Goal: Task Accomplishment & Management: Manage account settings

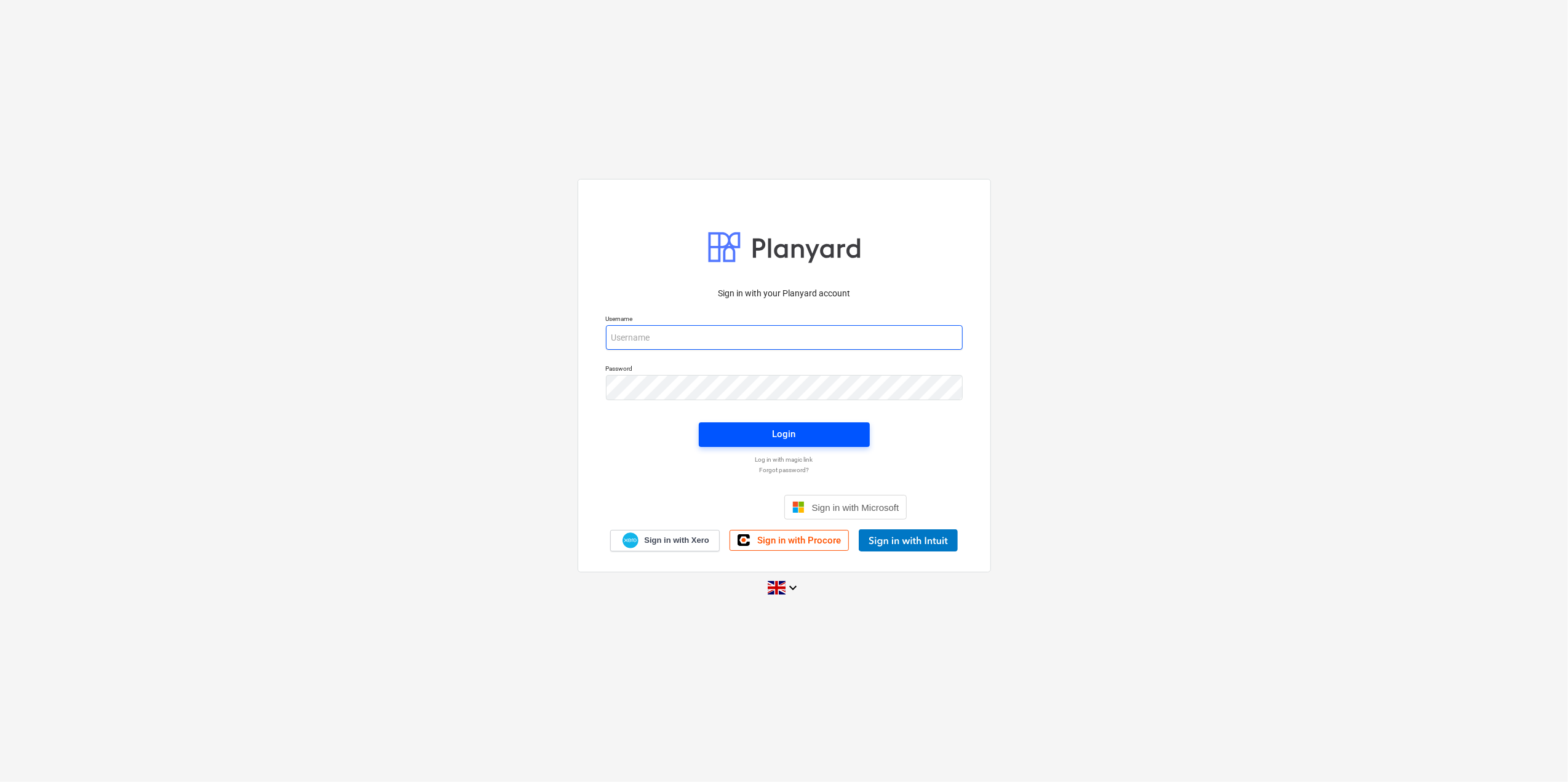
type input "garrytaylor@vitrineglazing.com"
click at [777, 432] on div "Login" at bounding box center [784, 434] width 24 height 16
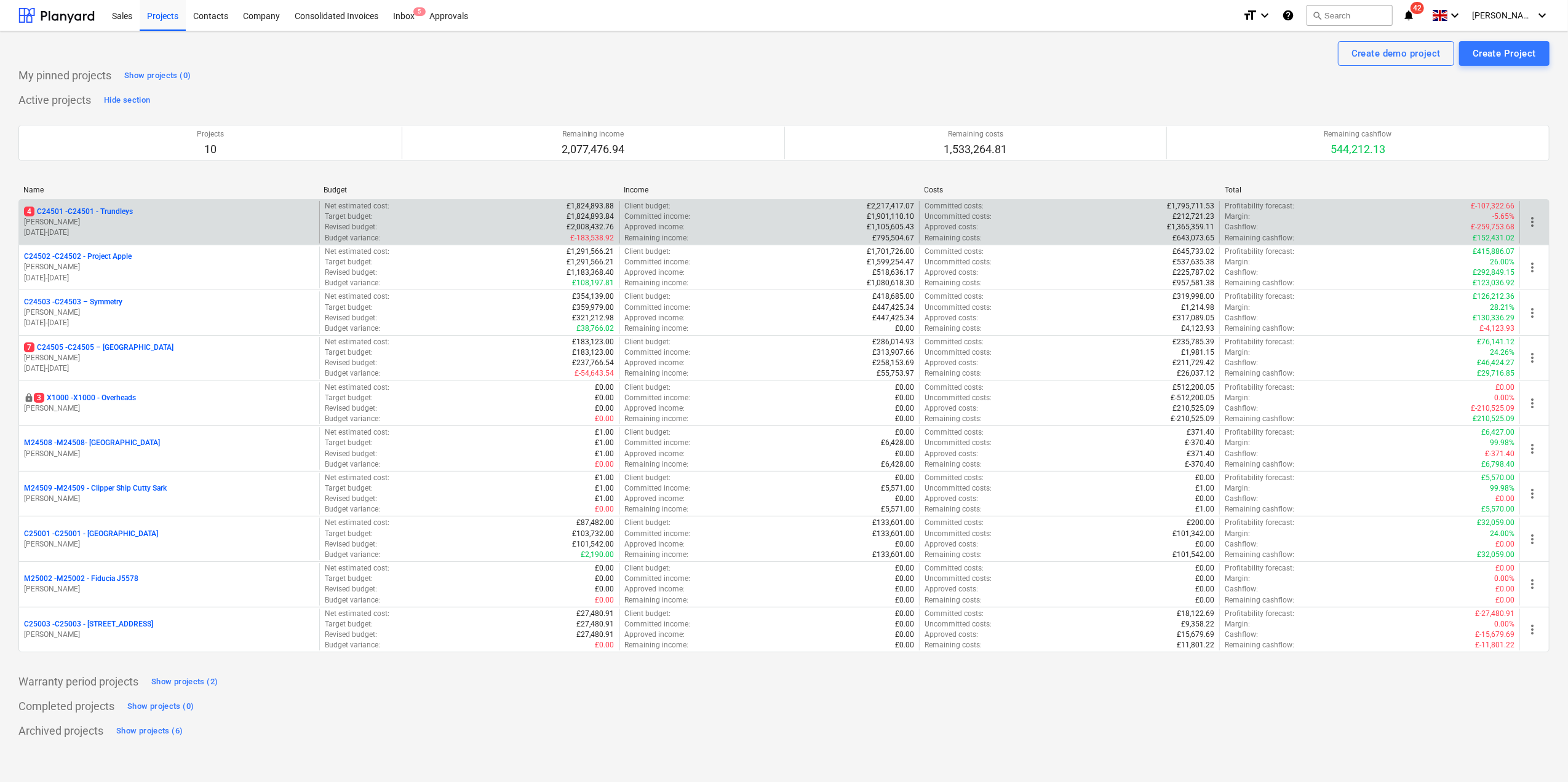
click at [87, 212] on p "4 C24501 - C24501 - Trundleys" at bounding box center [78, 212] width 109 height 11
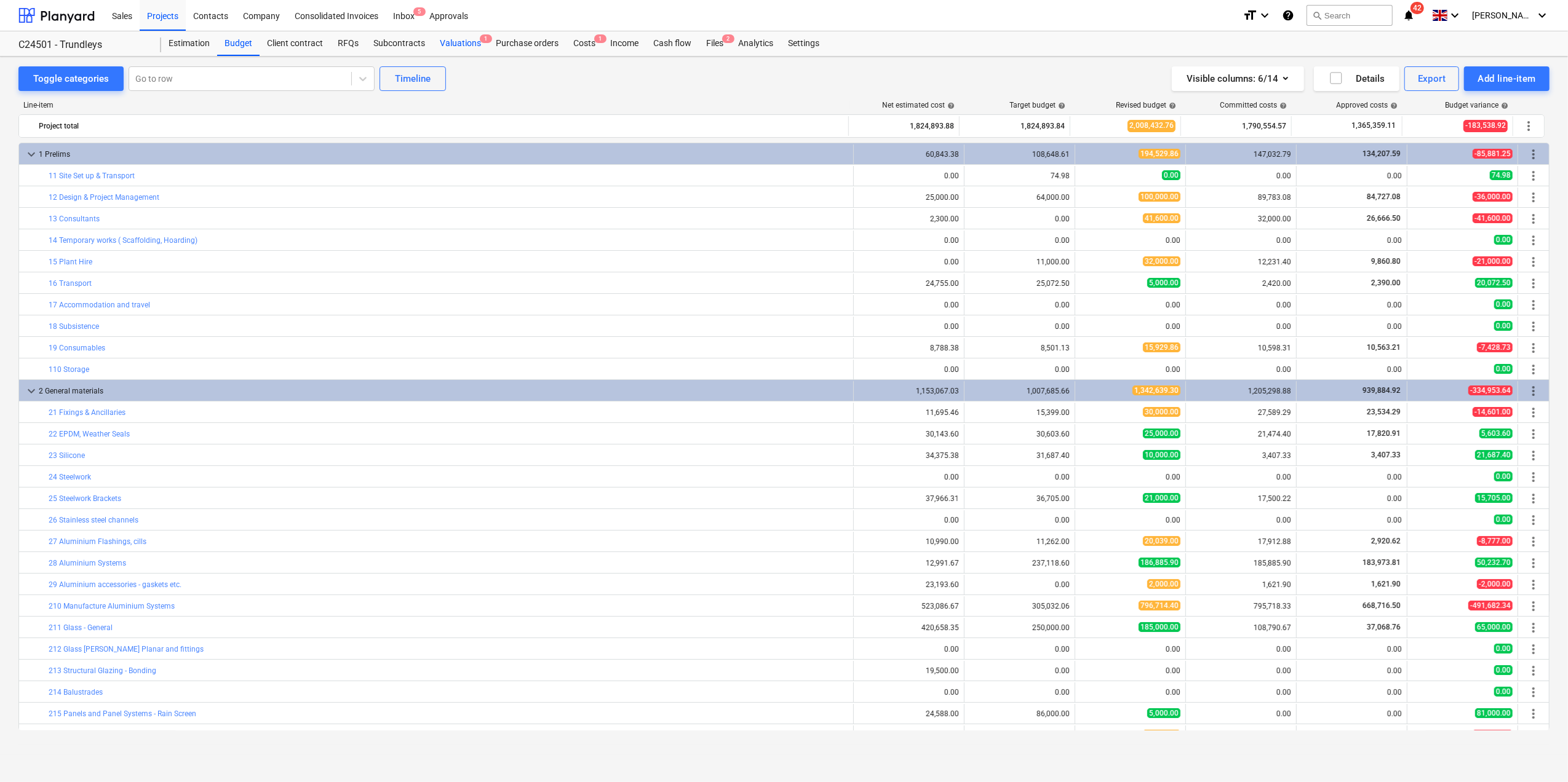
click at [471, 43] on div "Valuations 1" at bounding box center [461, 43] width 56 height 25
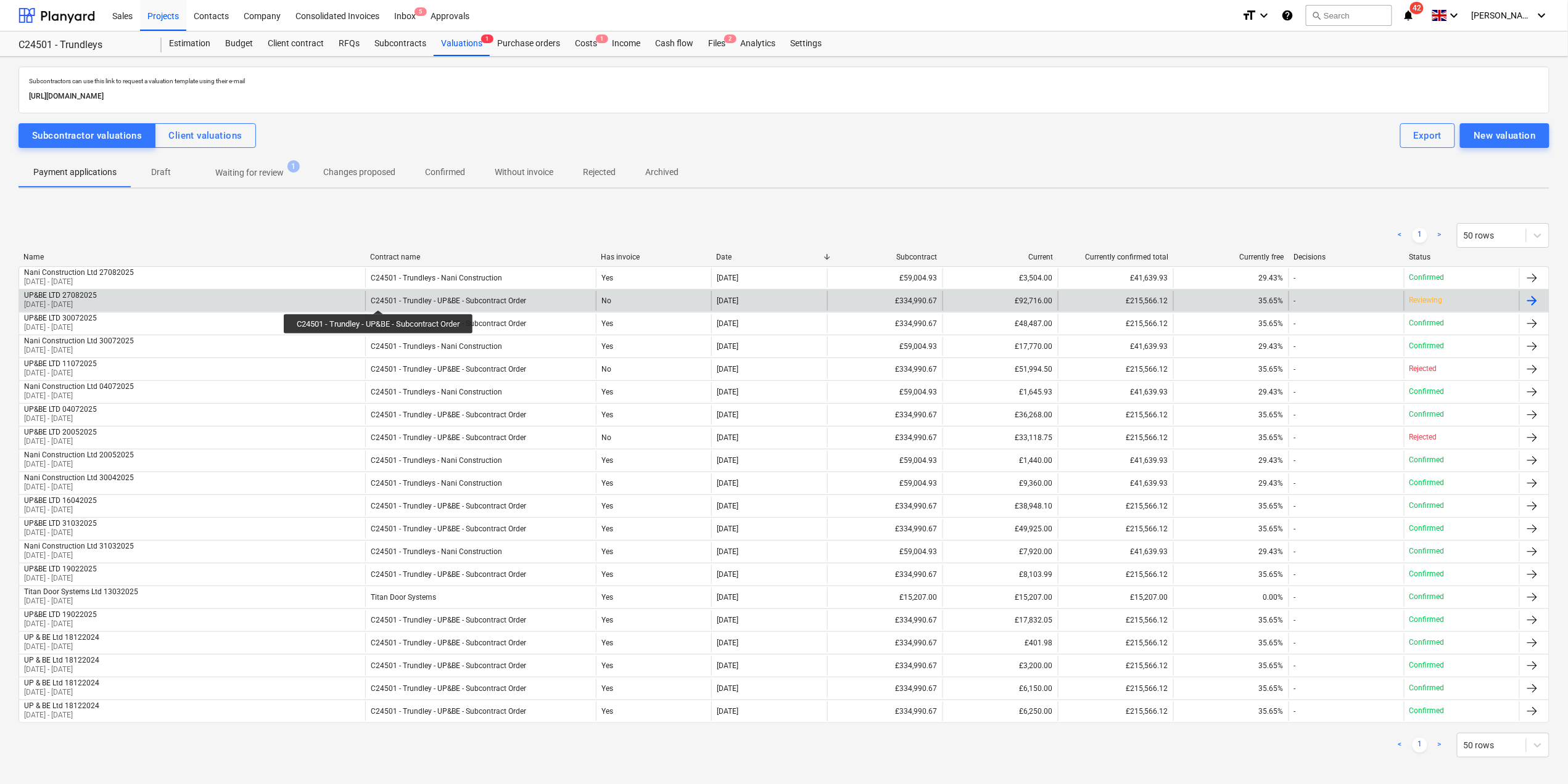
click at [380, 299] on div "C24501 - Trundley - UP&BE - Subcontract Order" at bounding box center [448, 301] width 155 height 9
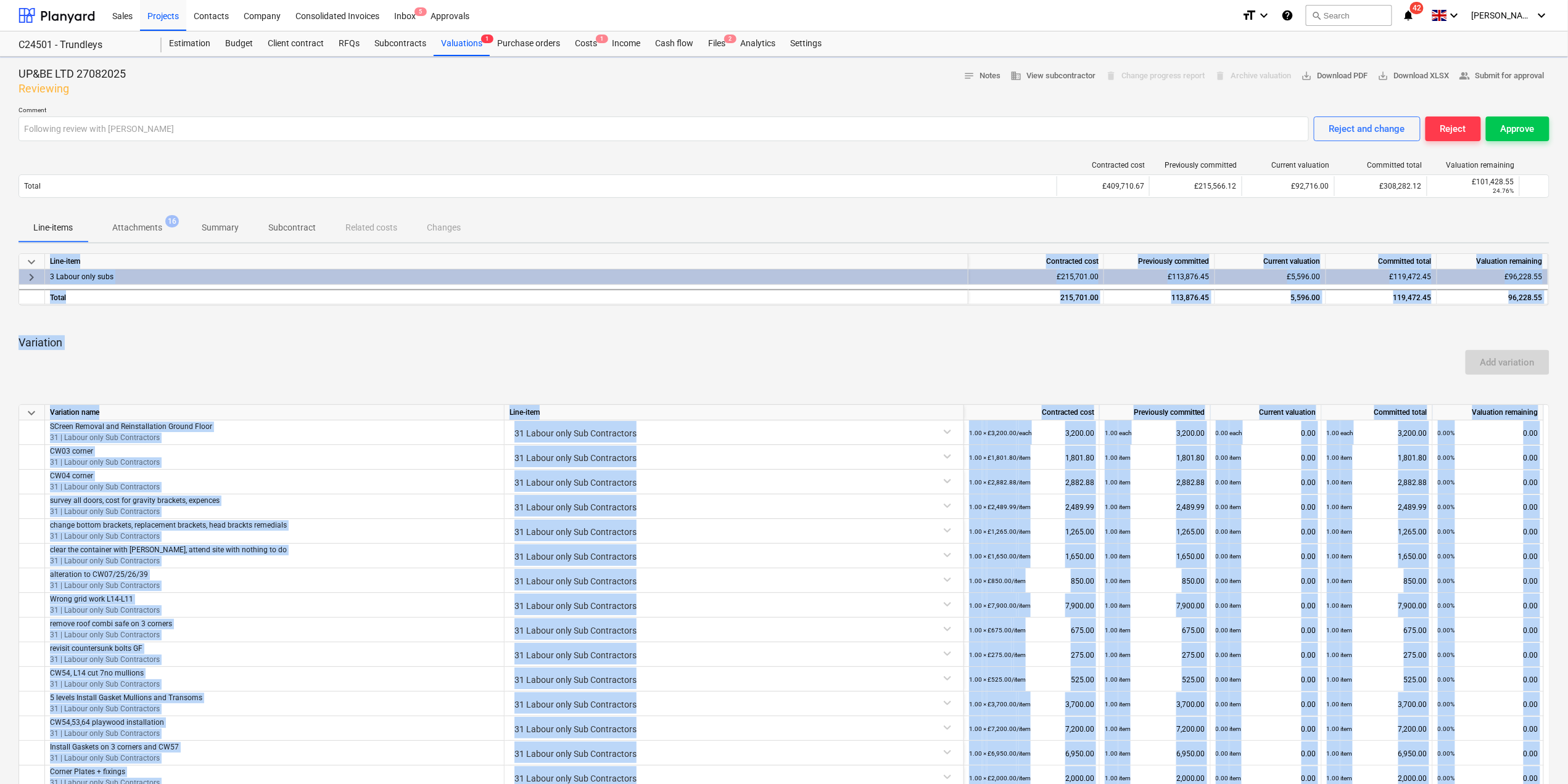
click at [403, 363] on div "Add variation" at bounding box center [784, 362] width 1541 height 34
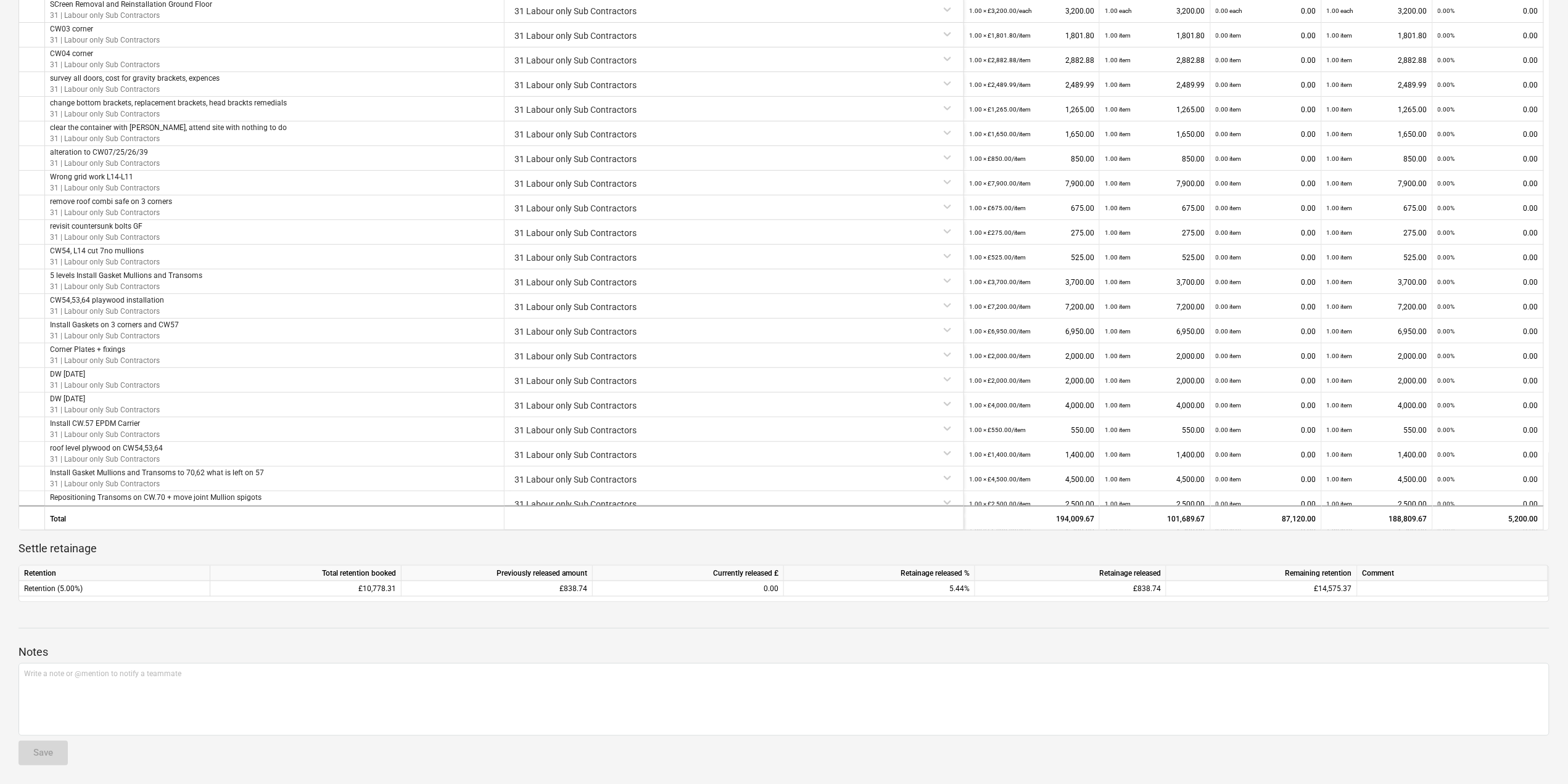
scroll to position [425, 0]
click at [815, 327] on div "31 Labour only Sub Contractors" at bounding box center [734, 328] width 449 height 21
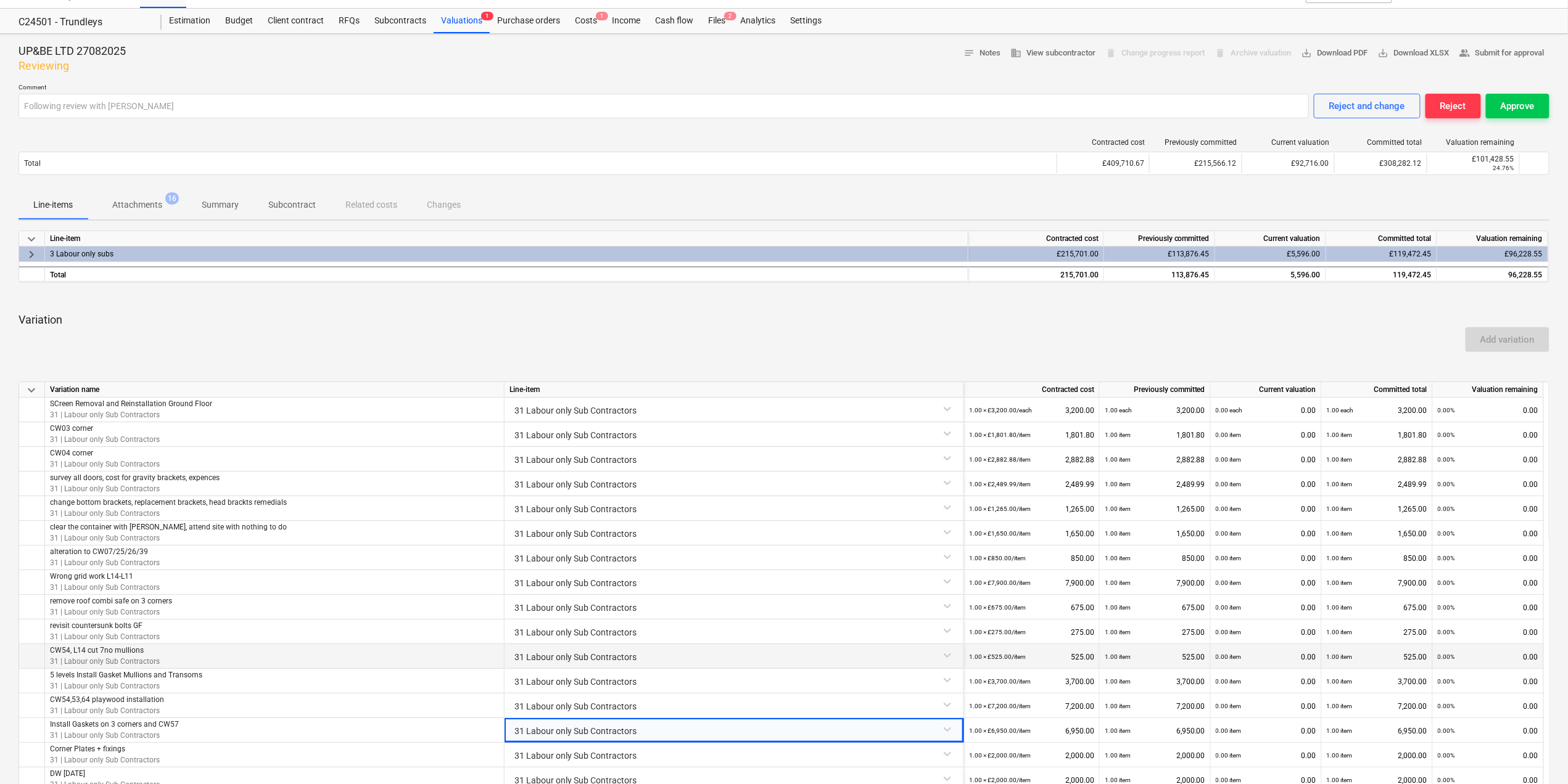
scroll to position [0, 0]
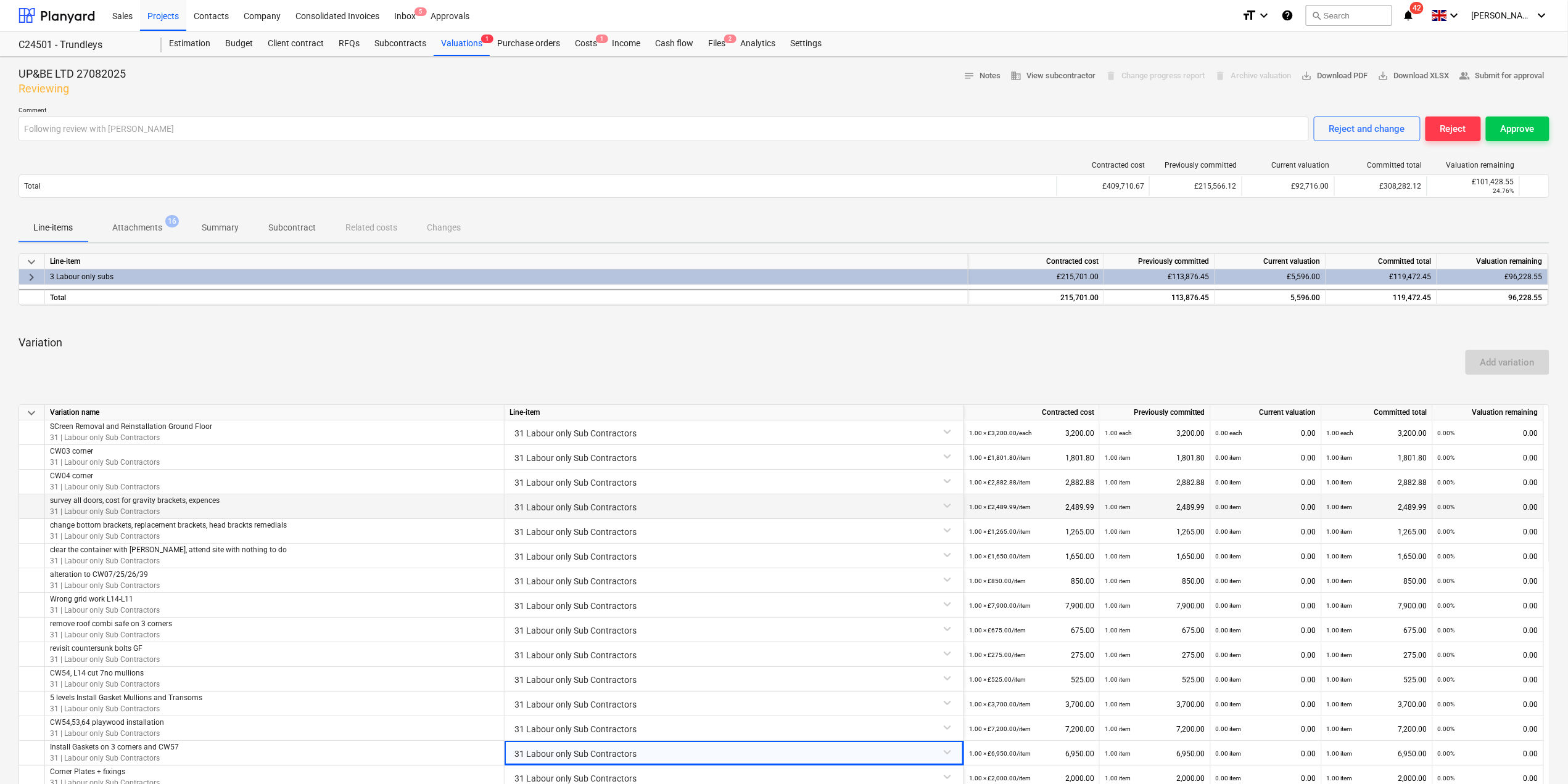
click at [838, 496] on div "31 Labour only Sub Contractors" at bounding box center [734, 505] width 449 height 21
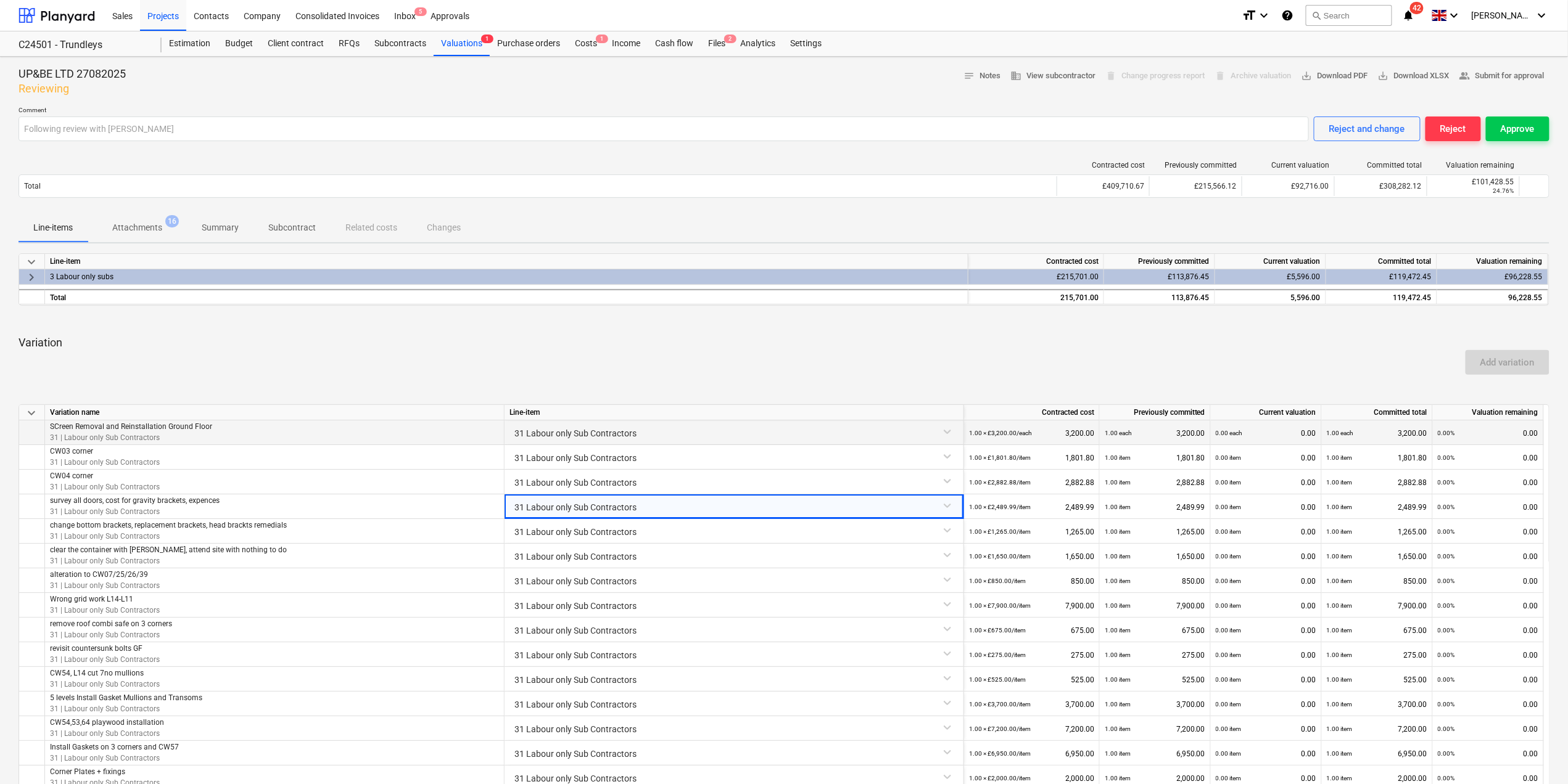
click at [482, 439] on div "SCreen Removal and Reinstallation Ground Floor 31 | Labour only Sub Contractors" at bounding box center [275, 433] width 459 height 25
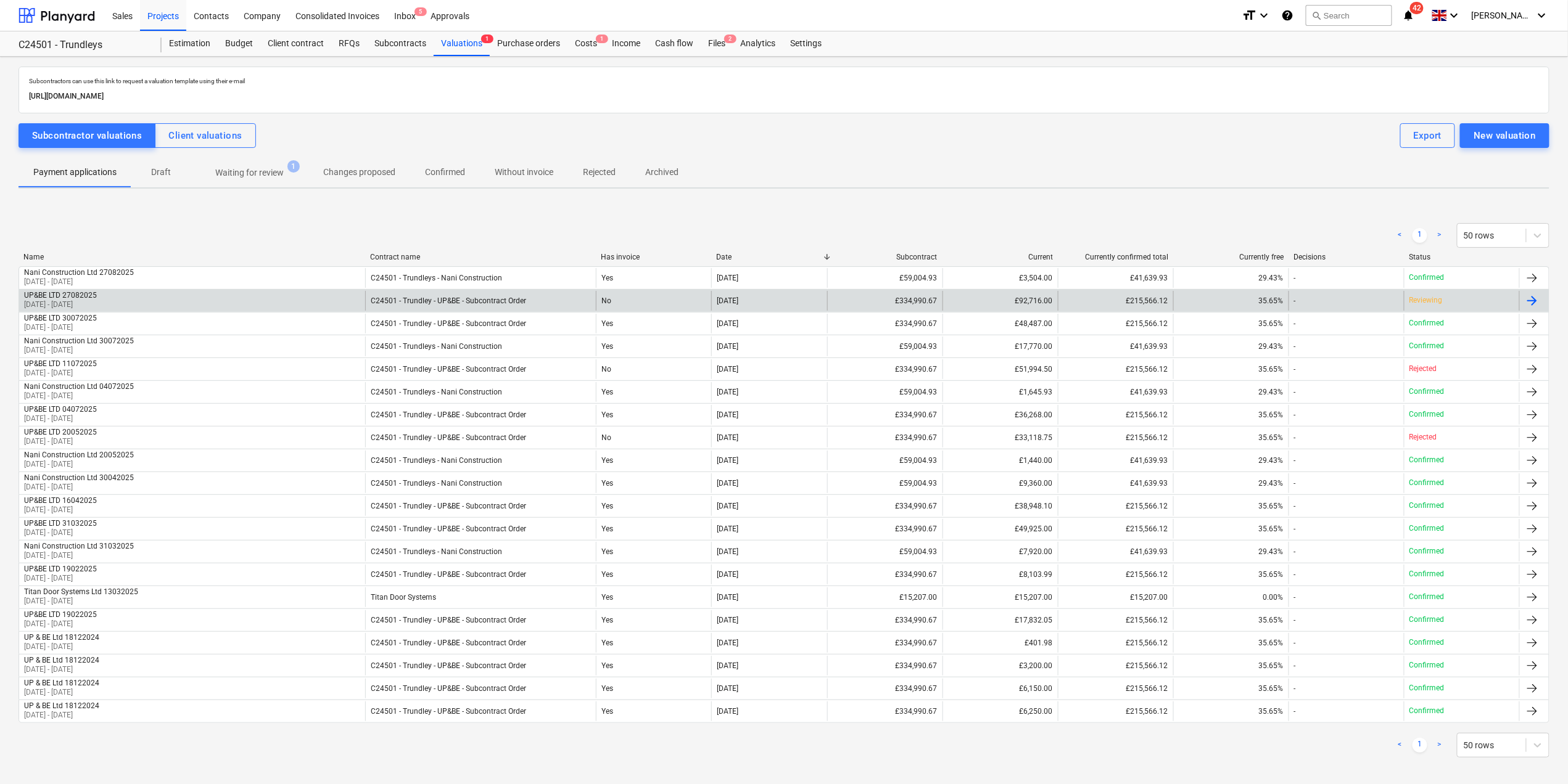
click at [97, 307] on p "[DATE] - [DATE]" at bounding box center [60, 304] width 73 height 11
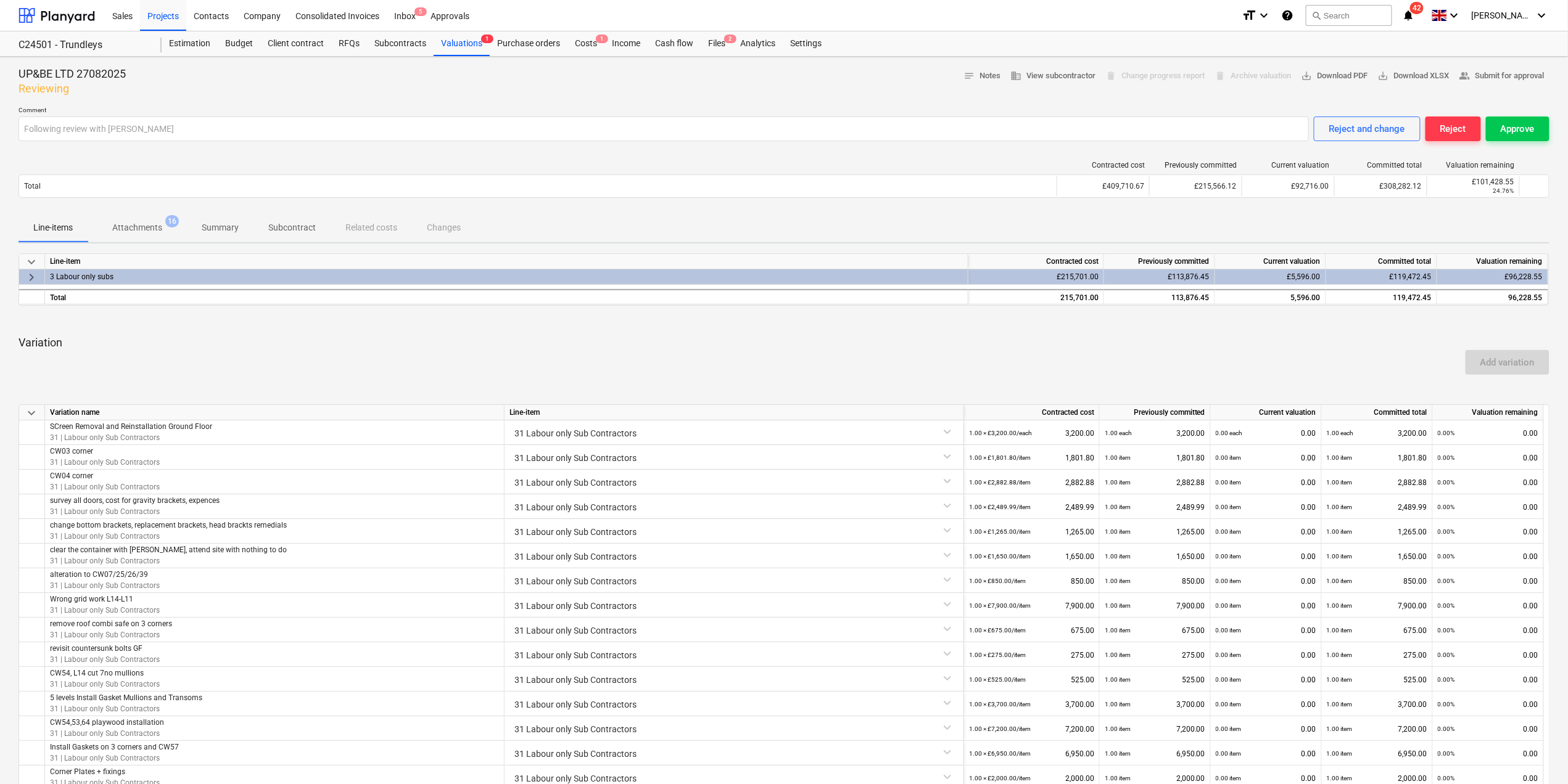
click at [971, 340] on p "Variation" at bounding box center [784, 343] width 1531 height 15
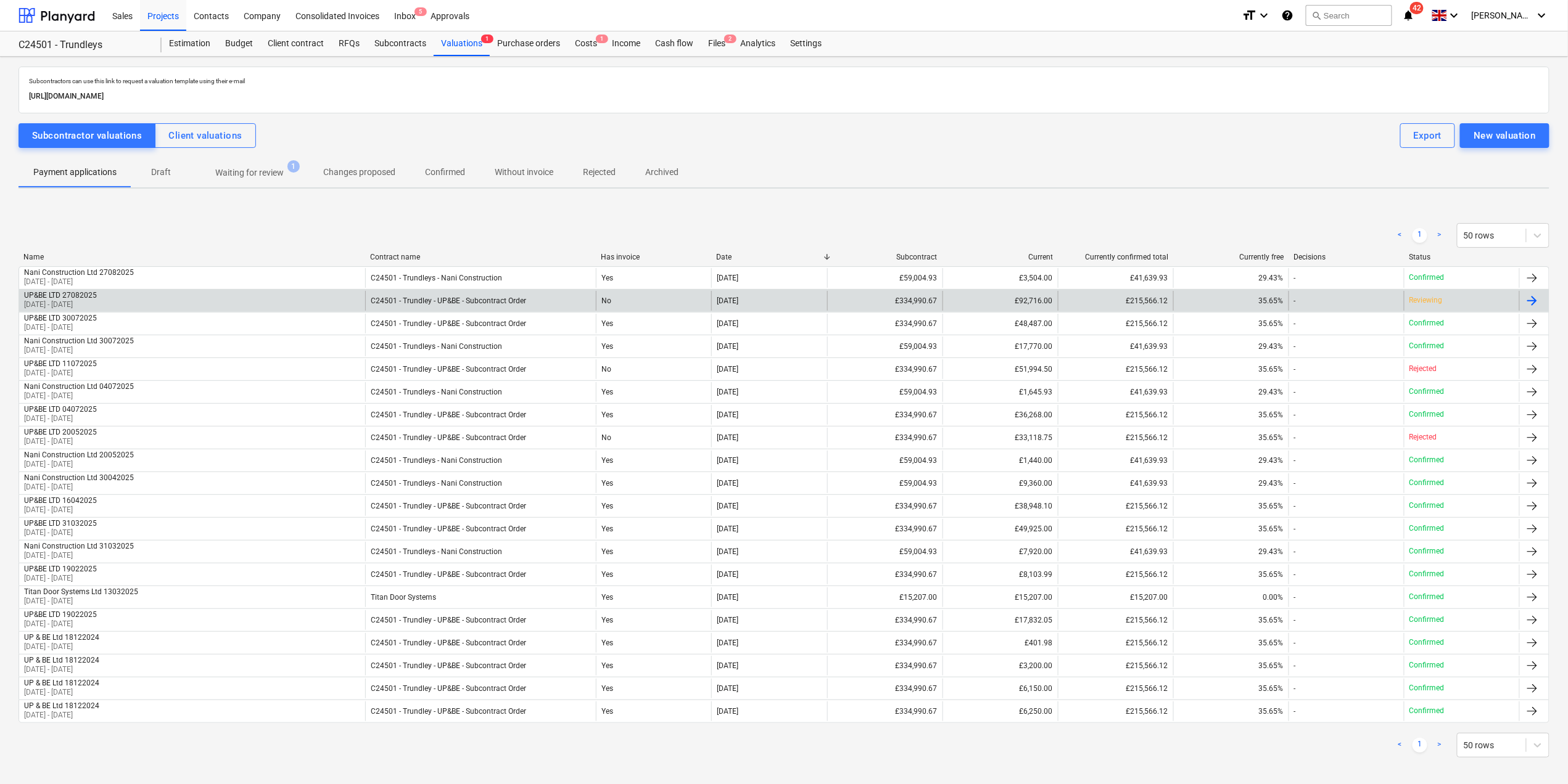
click at [92, 309] on p "[DATE] - [DATE]" at bounding box center [60, 304] width 73 height 11
click at [391, 299] on div "C24501 - Trundley - UP&BE - Subcontract Order" at bounding box center [448, 301] width 155 height 9
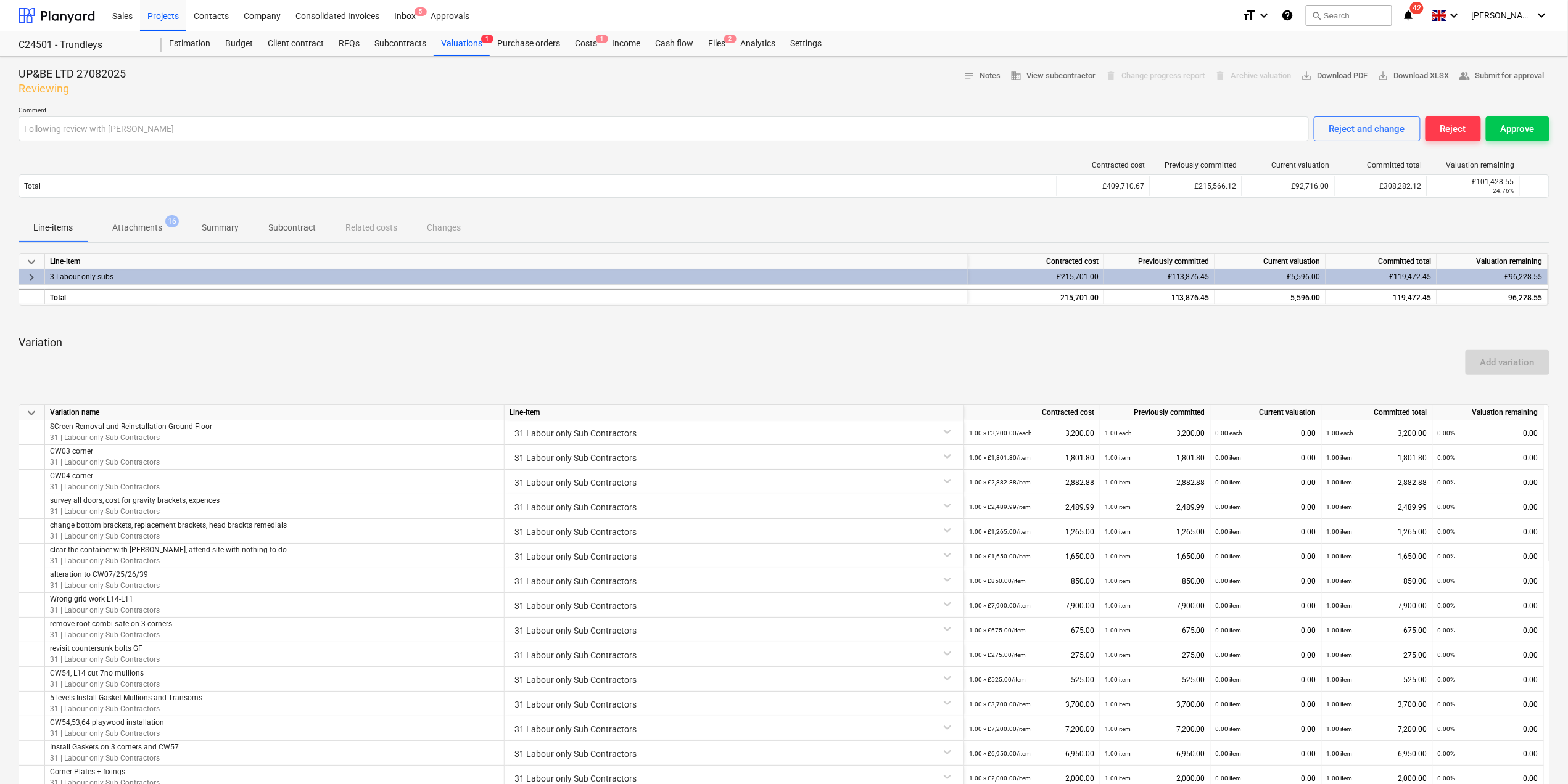
click at [1086, 332] on div "keyboard_arrow_down Line-item Contracted cost Previously committed Current valu…" at bounding box center [784, 639] width 1531 height 772
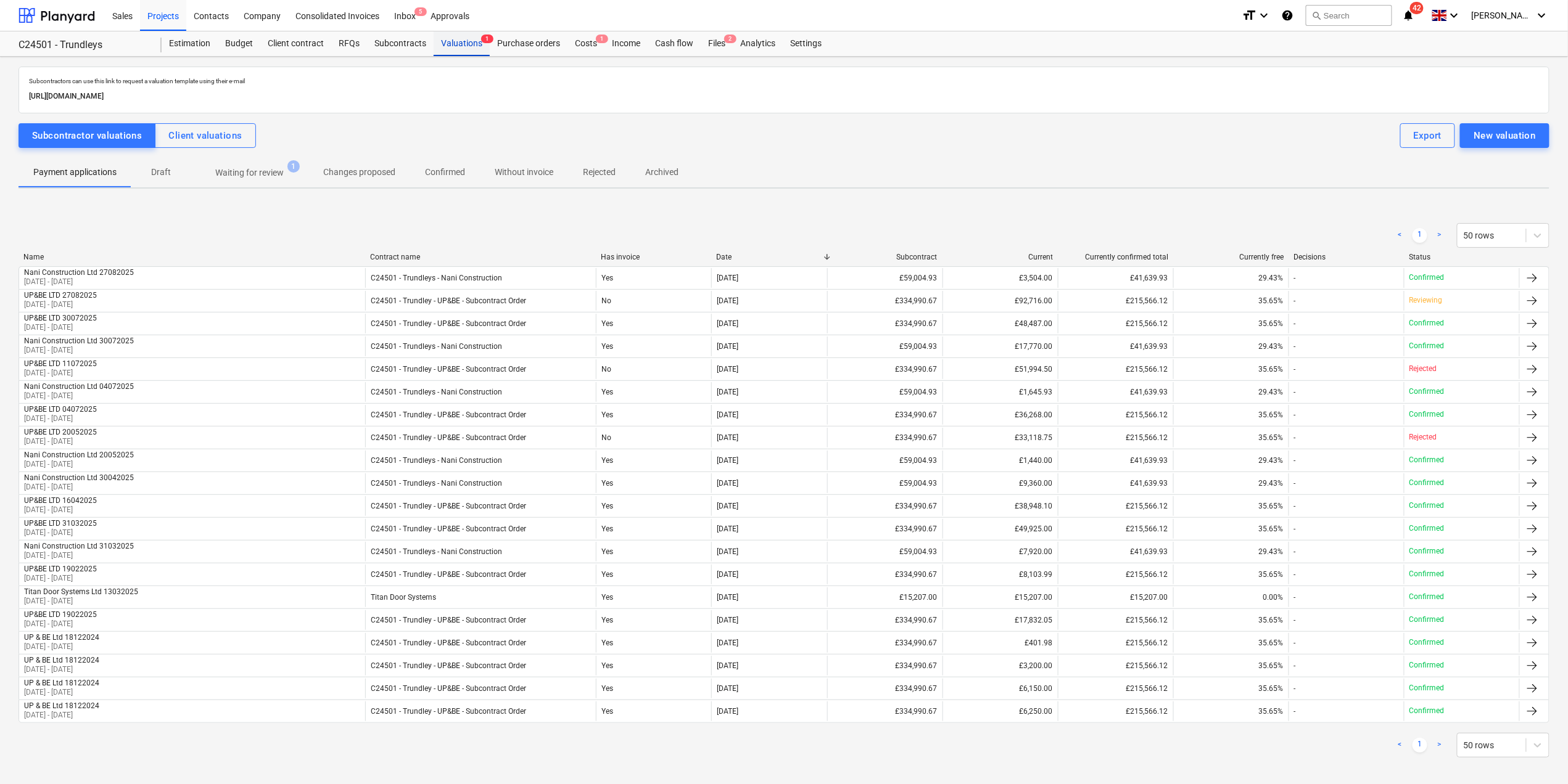
click at [458, 48] on div "Valuations 1" at bounding box center [462, 43] width 56 height 25
click at [73, 16] on div at bounding box center [57, 16] width 76 height 31
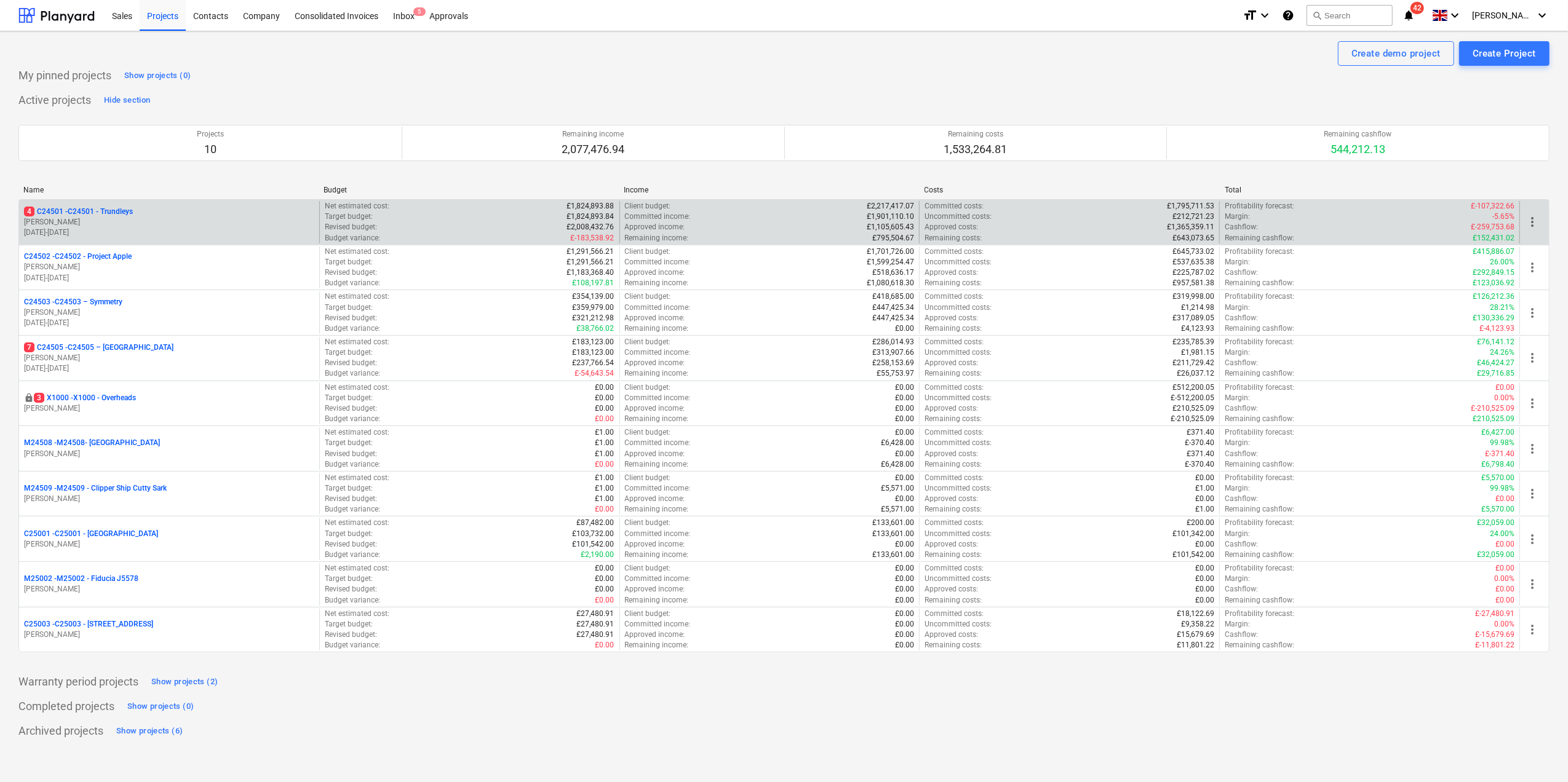
click at [87, 214] on p "4 C24501 - C24501 - Trundleys" at bounding box center [78, 212] width 109 height 11
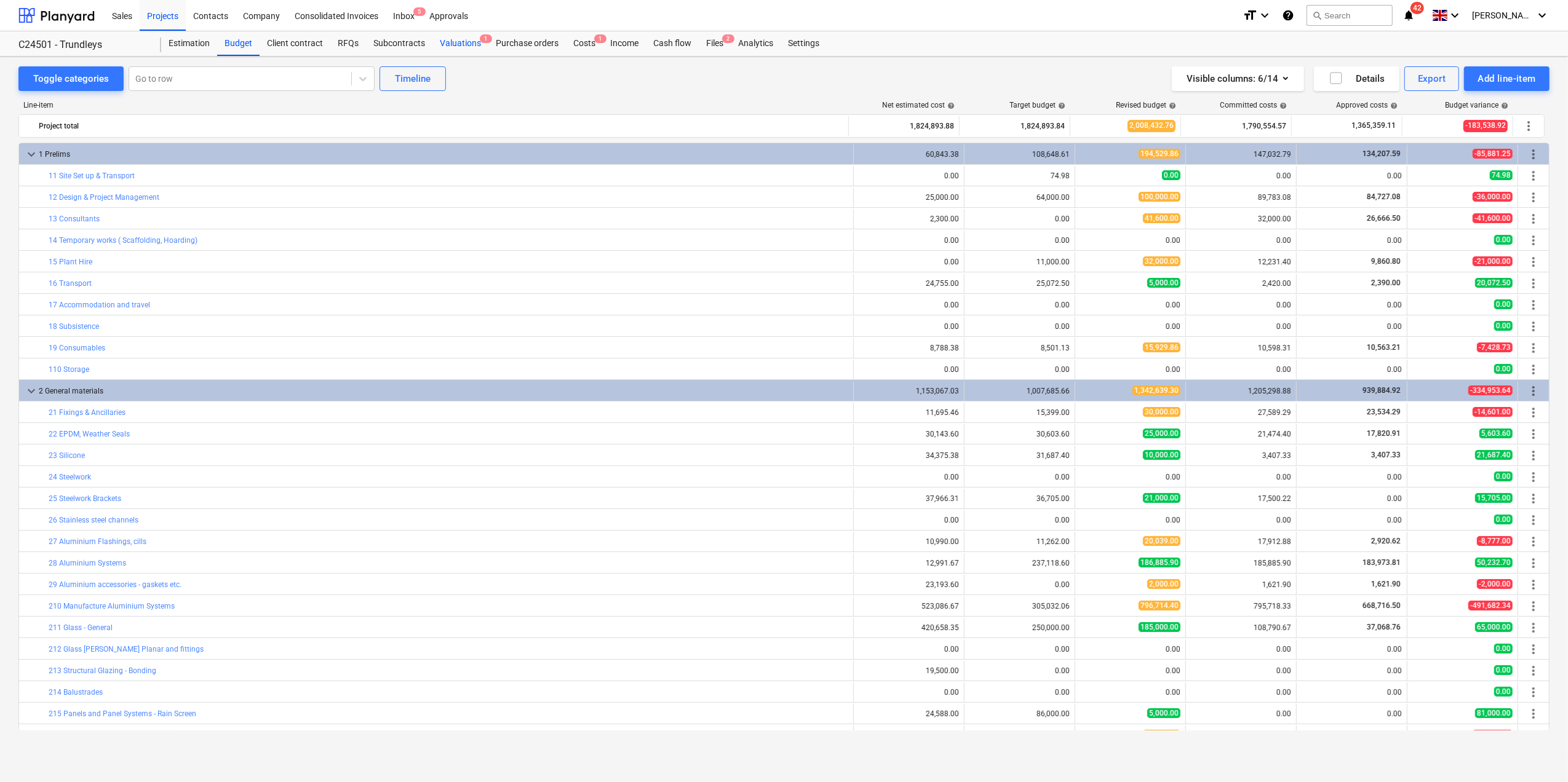
click at [462, 47] on div "Valuations 1" at bounding box center [461, 43] width 56 height 25
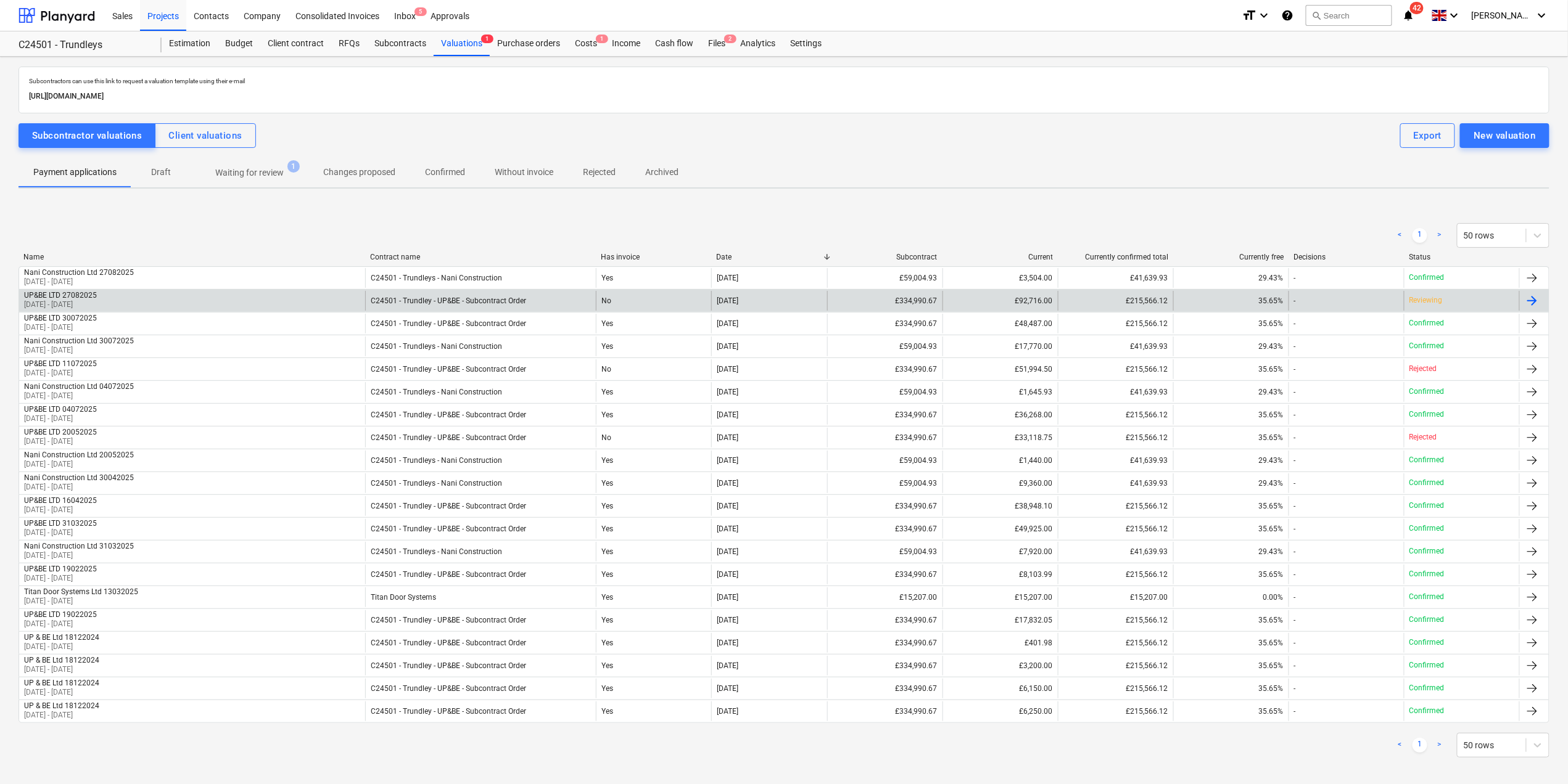
click at [1022, 301] on div "£92,716.00" at bounding box center [1000, 301] width 116 height 20
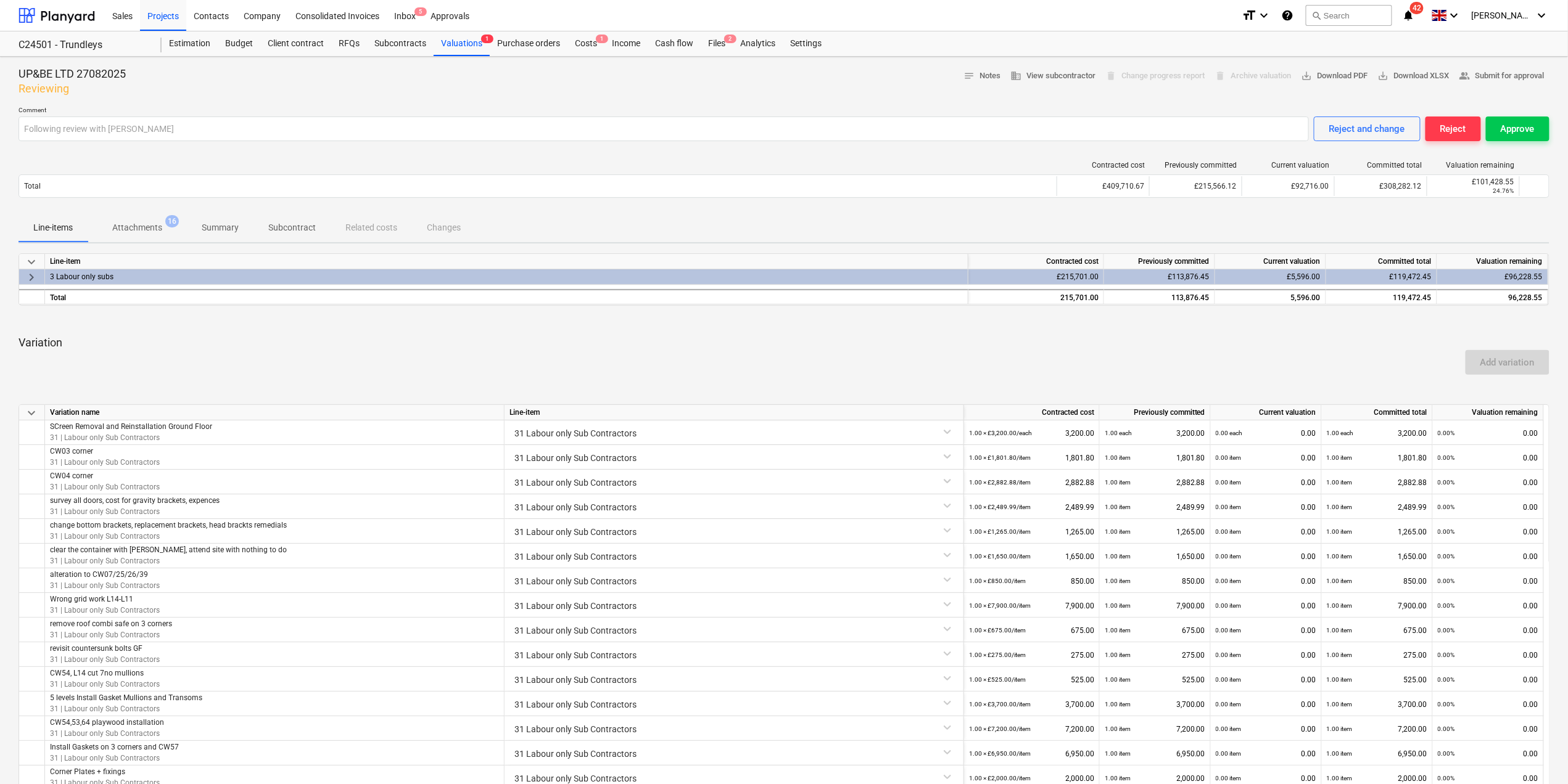
click at [1257, 328] on div "keyboard_arrow_down Line-item Contracted cost Previously committed Current valu…" at bounding box center [784, 639] width 1531 height 772
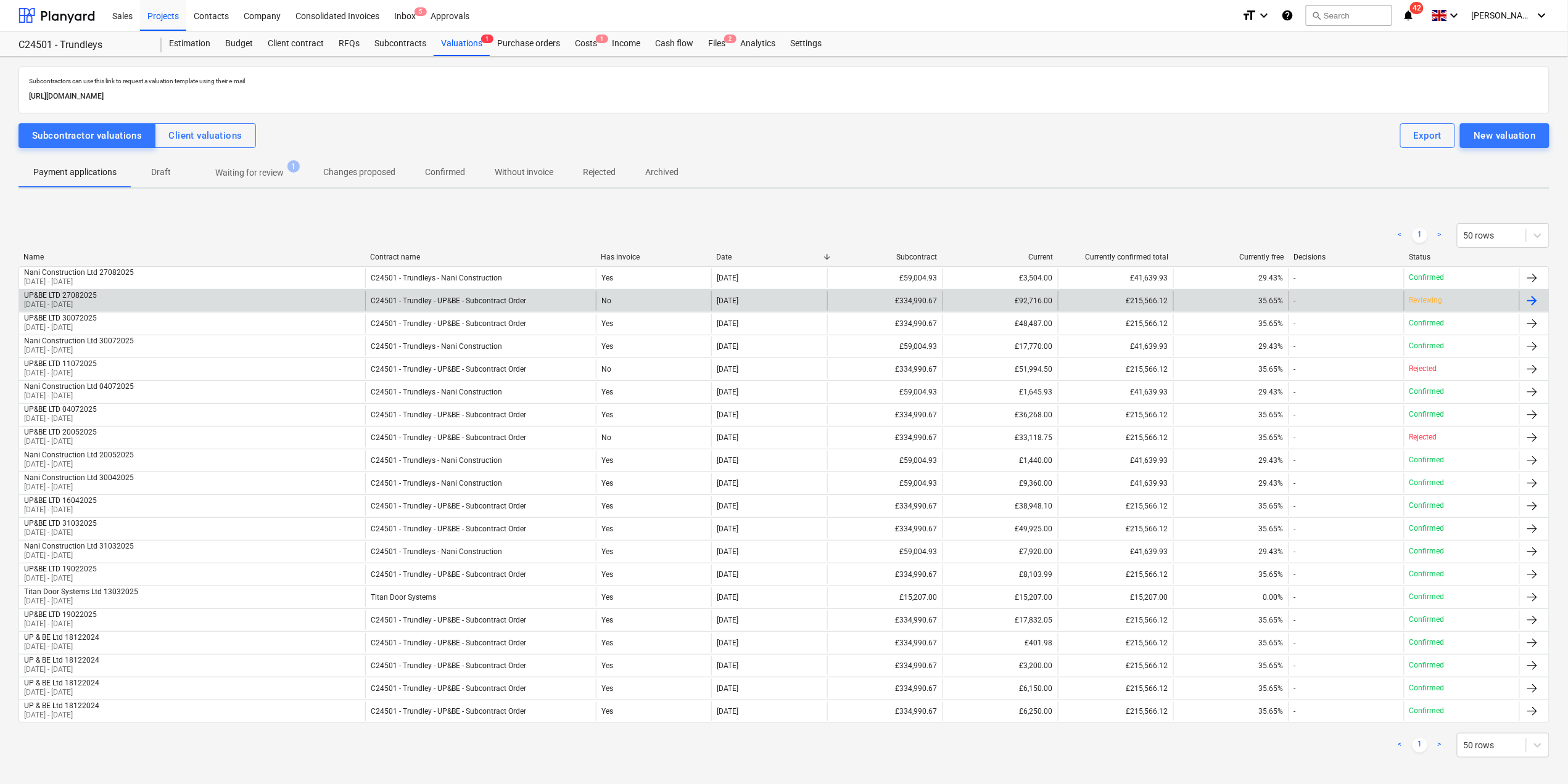
click at [999, 299] on div "£92,716.00" at bounding box center [1000, 301] width 116 height 20
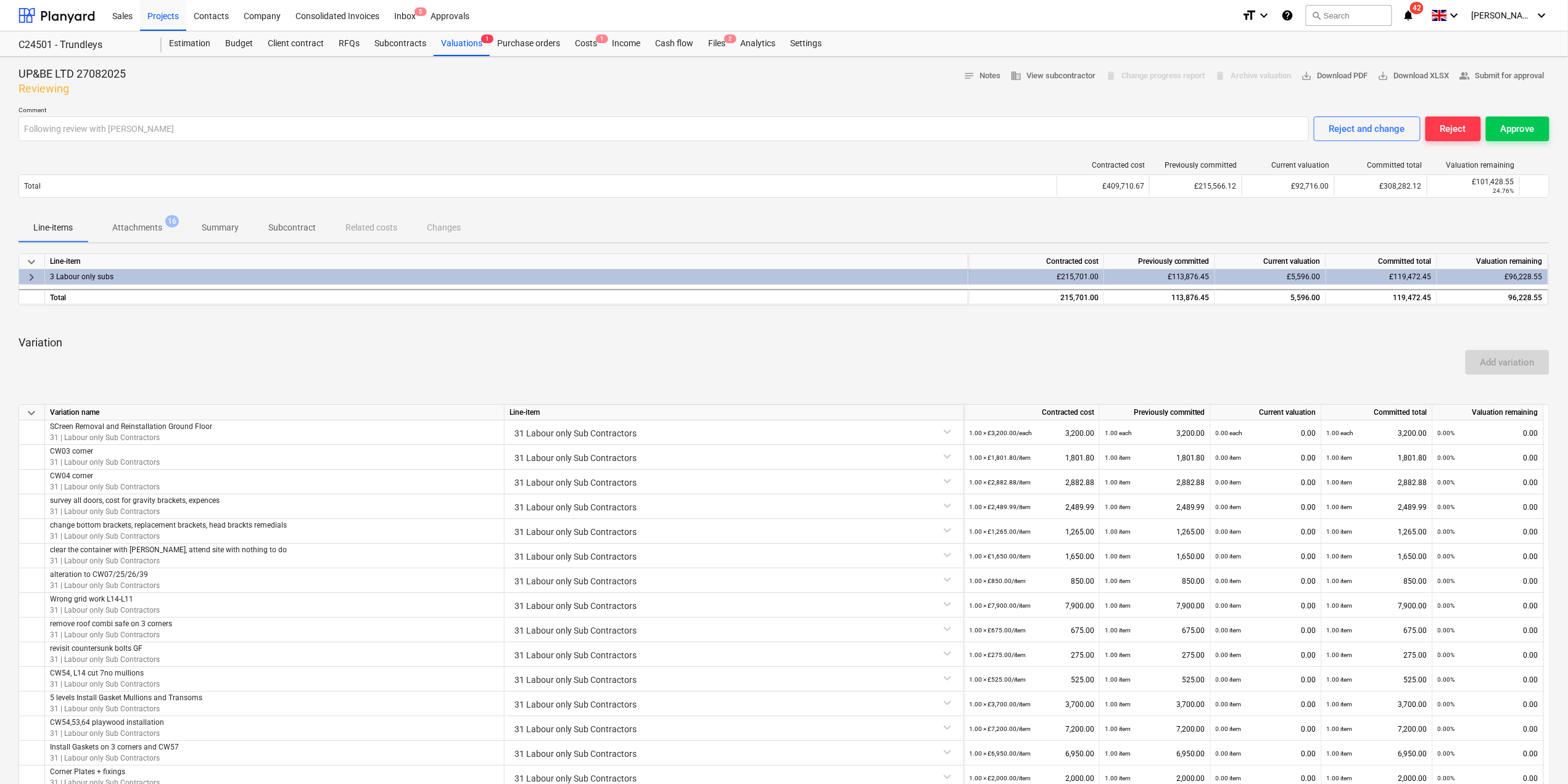
click at [1116, 85] on div "delete Change progress report" at bounding box center [1155, 75] width 110 height 19
click at [1451, 125] on div "Reject" at bounding box center [1454, 129] width 26 height 16
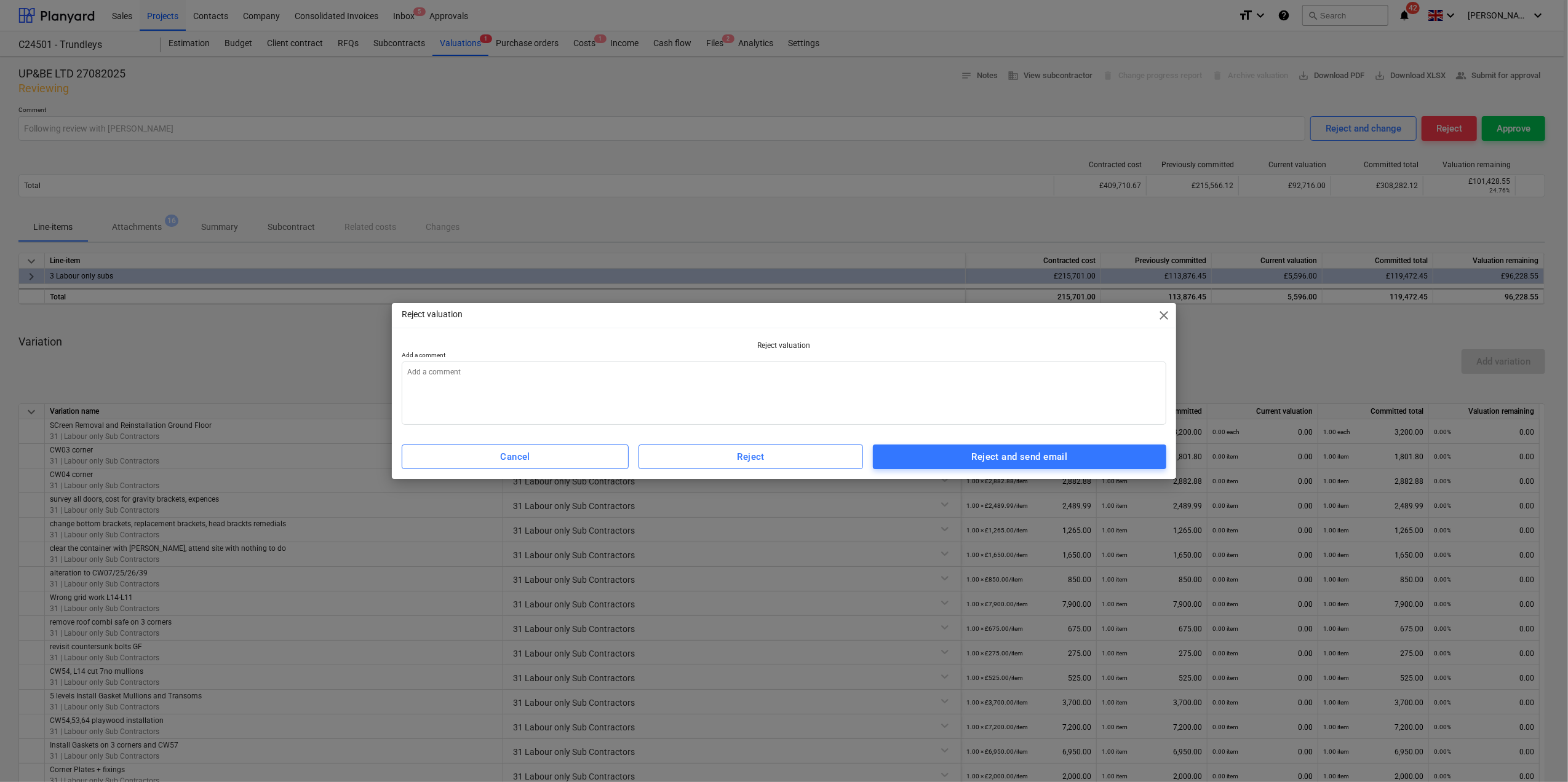
type textarea "x"
click at [487, 368] on textarea at bounding box center [784, 393] width 765 height 63
type textarea "T"
type textarea "x"
type textarea "To"
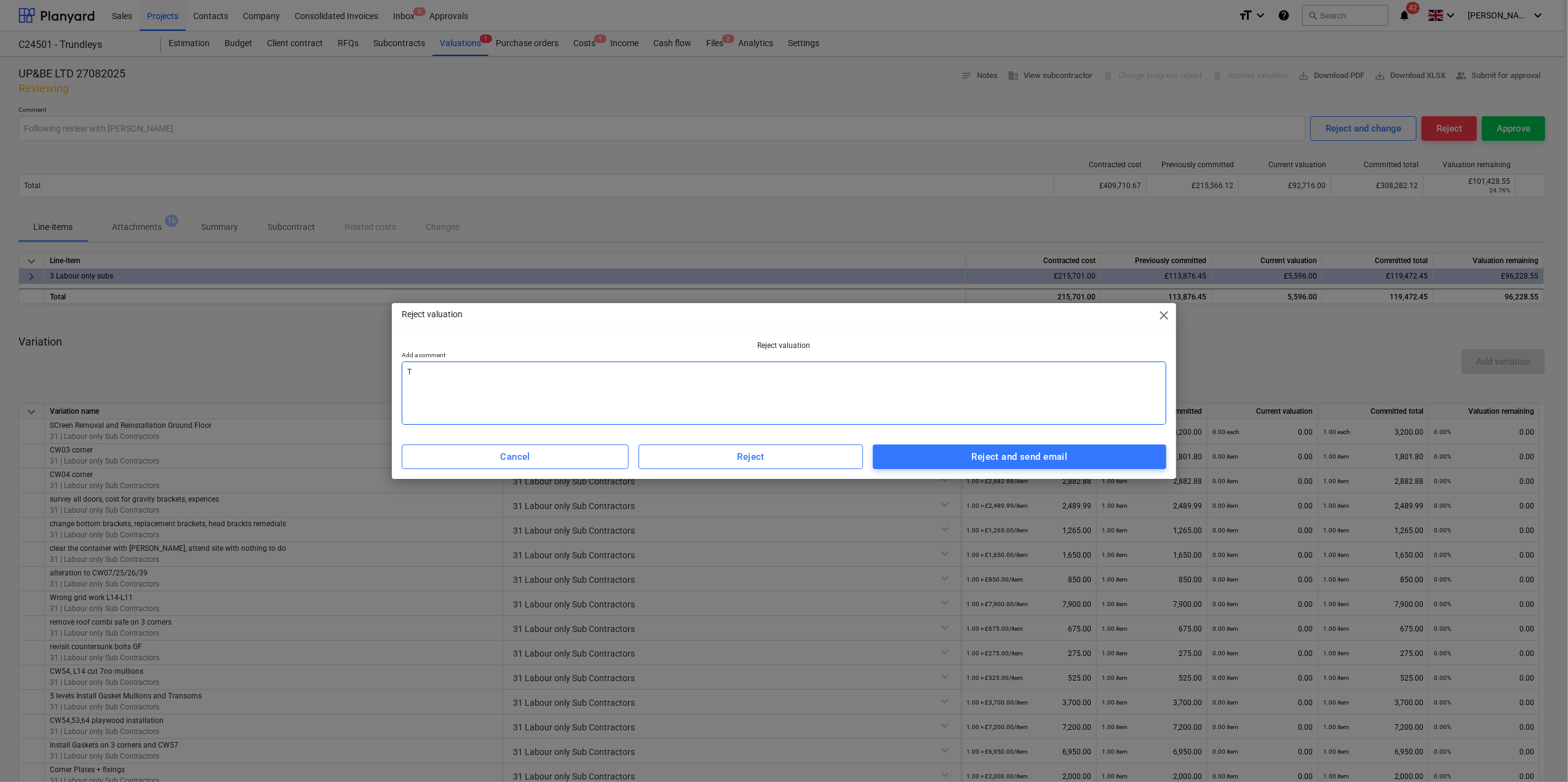
type textarea "x"
type textarea "To"
type textarea "x"
type textarea "To b"
type textarea "x"
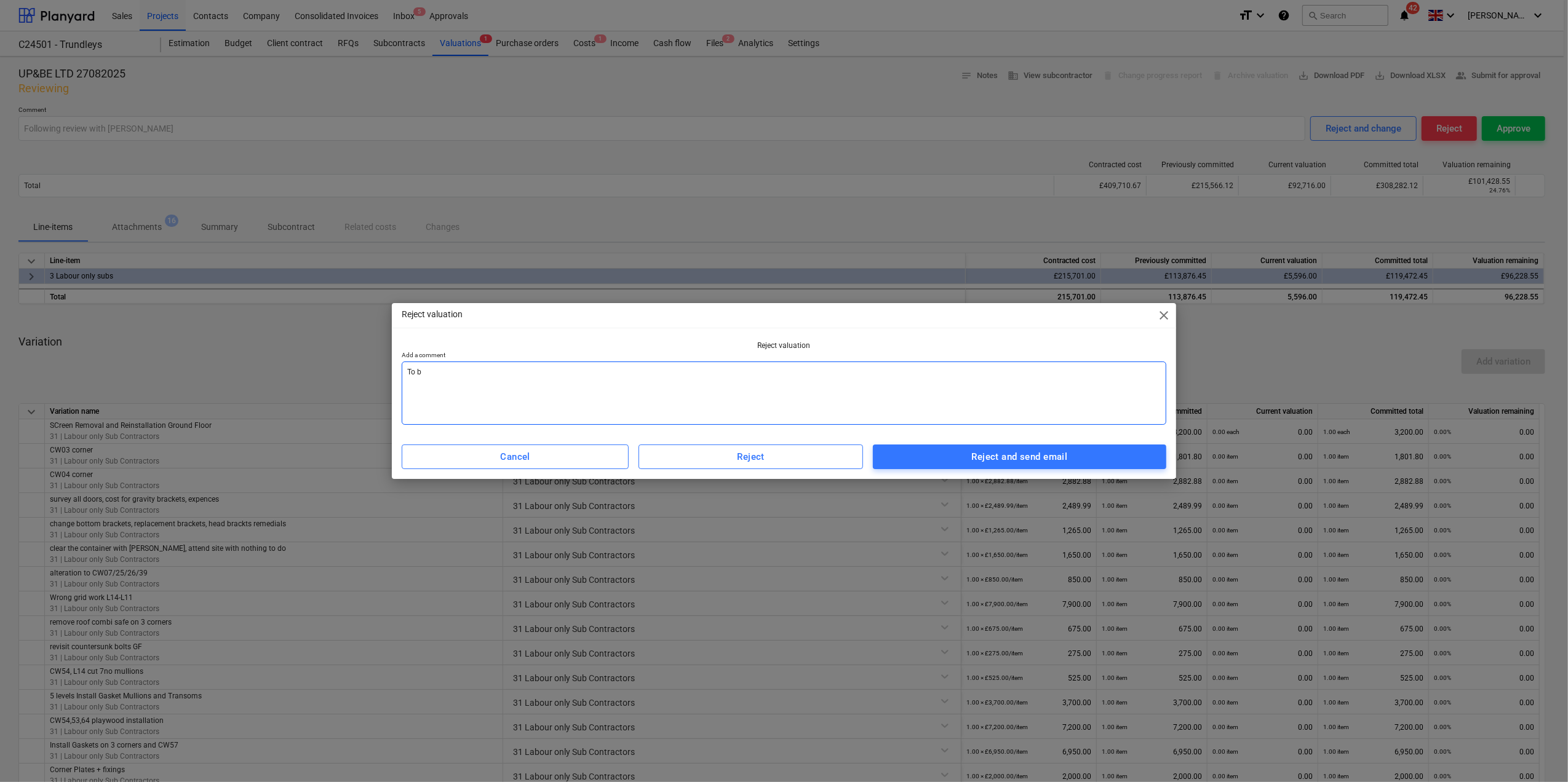
type textarea "To be"
type textarea "x"
type textarea "To be"
type textarea "x"
type textarea "To be r"
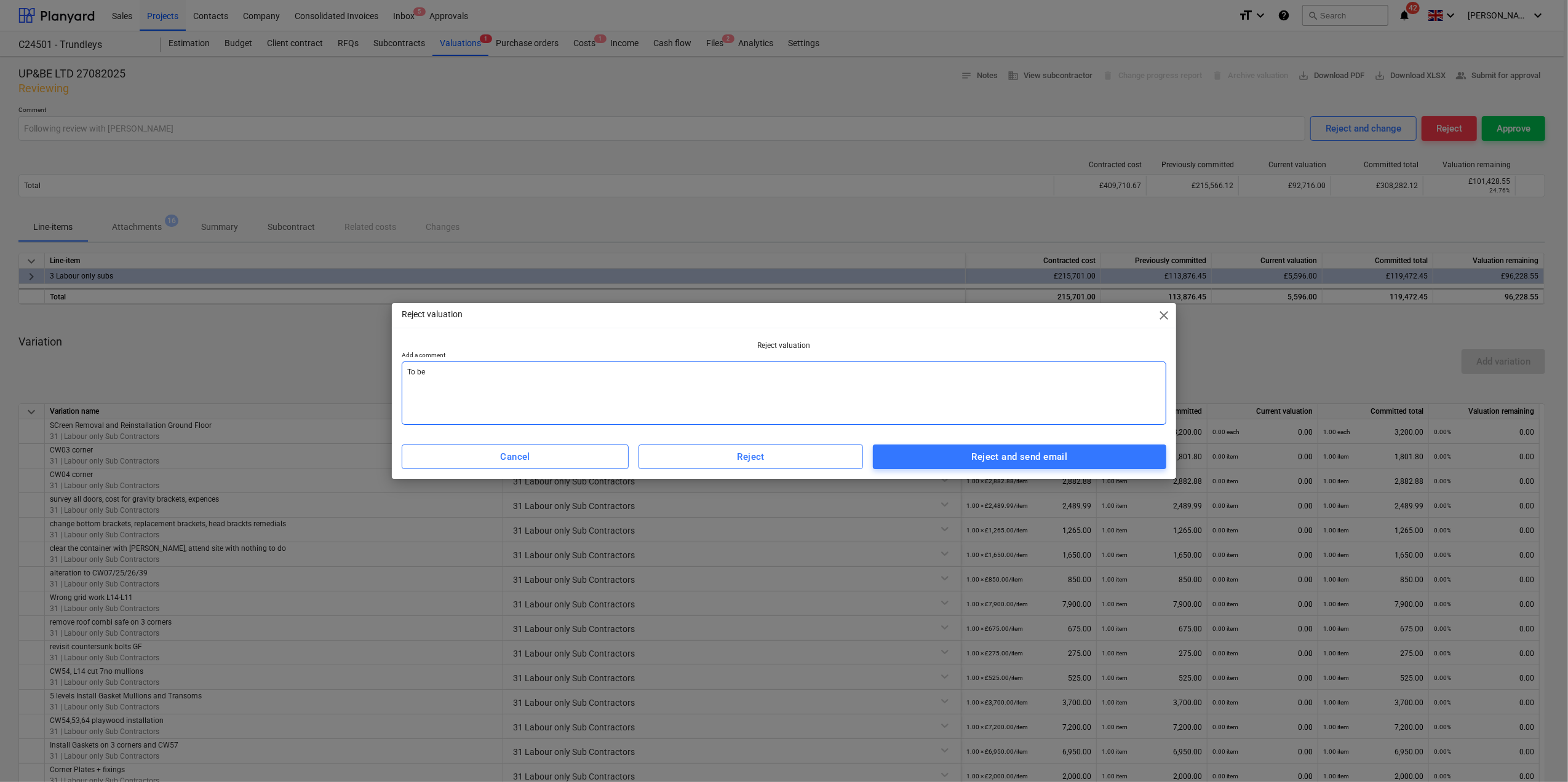
type textarea "x"
type textarea "To be re"
type textarea "x"
type textarea "To be rev"
type textarea "x"
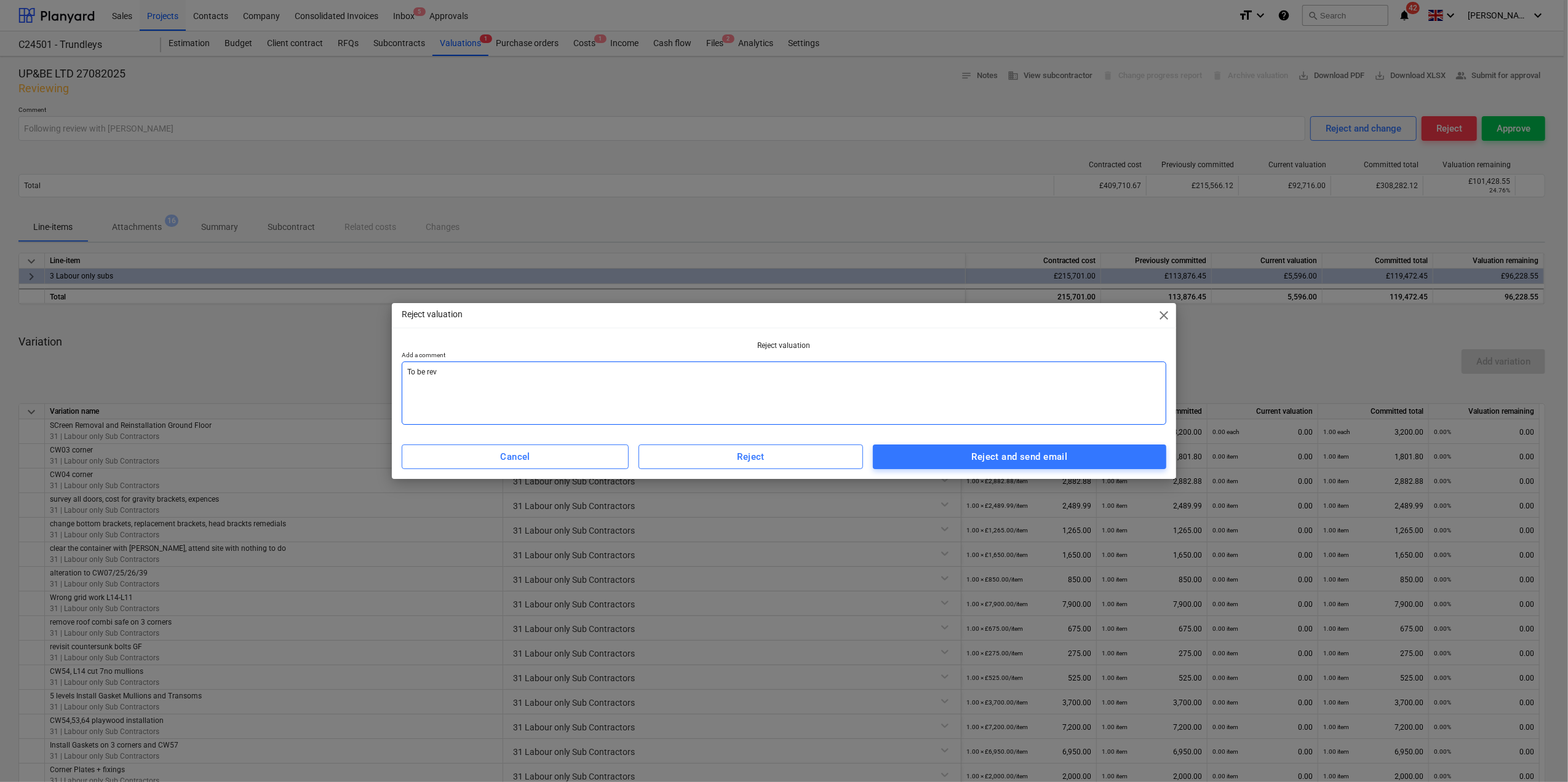
type textarea "To be revi"
type textarea "x"
type textarea "To be revie"
type textarea "x"
type textarea "To be review"
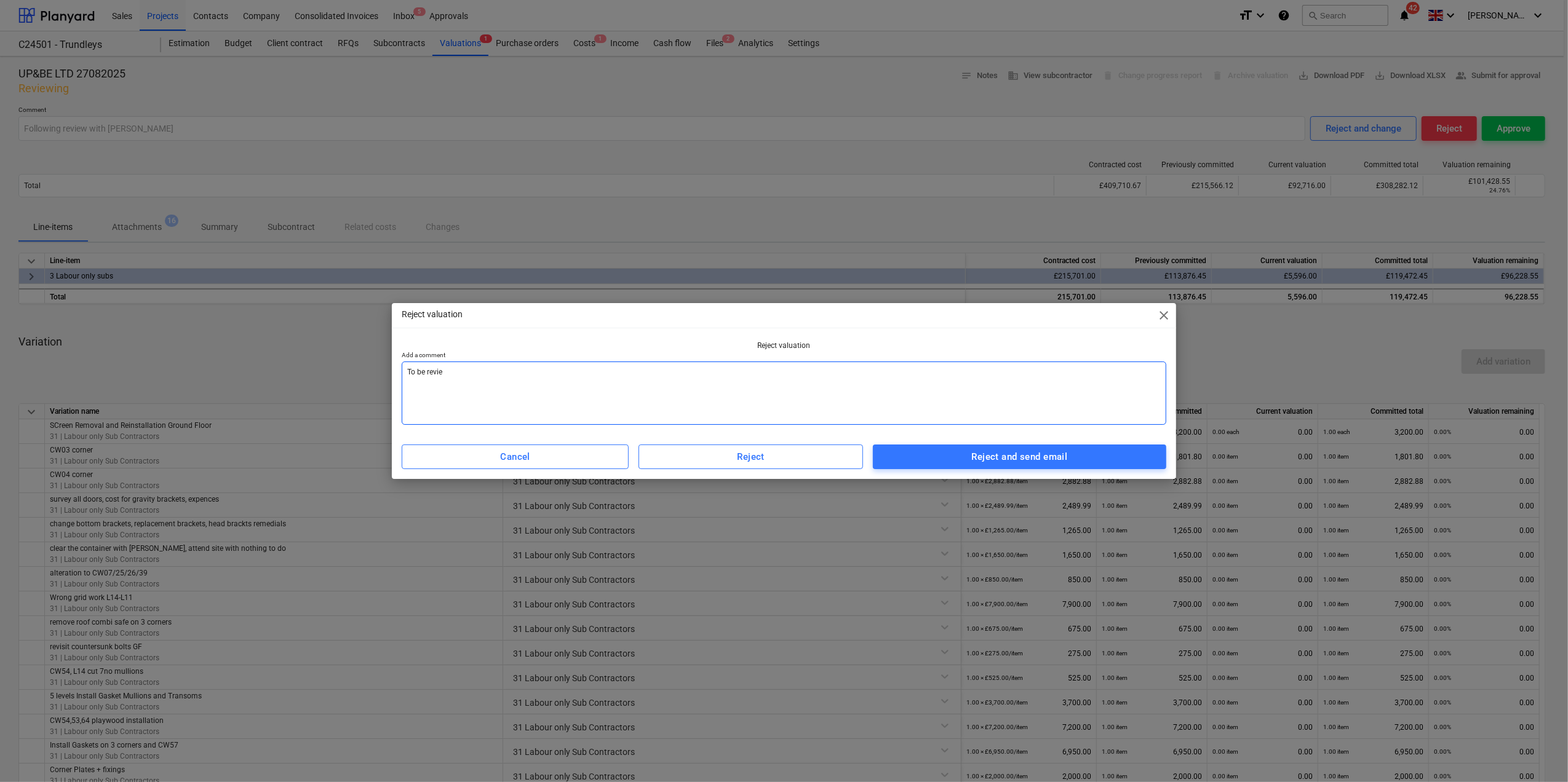
type textarea "x"
type textarea "To be reviewe"
type textarea "x"
type textarea "To be reviewed"
type textarea "x"
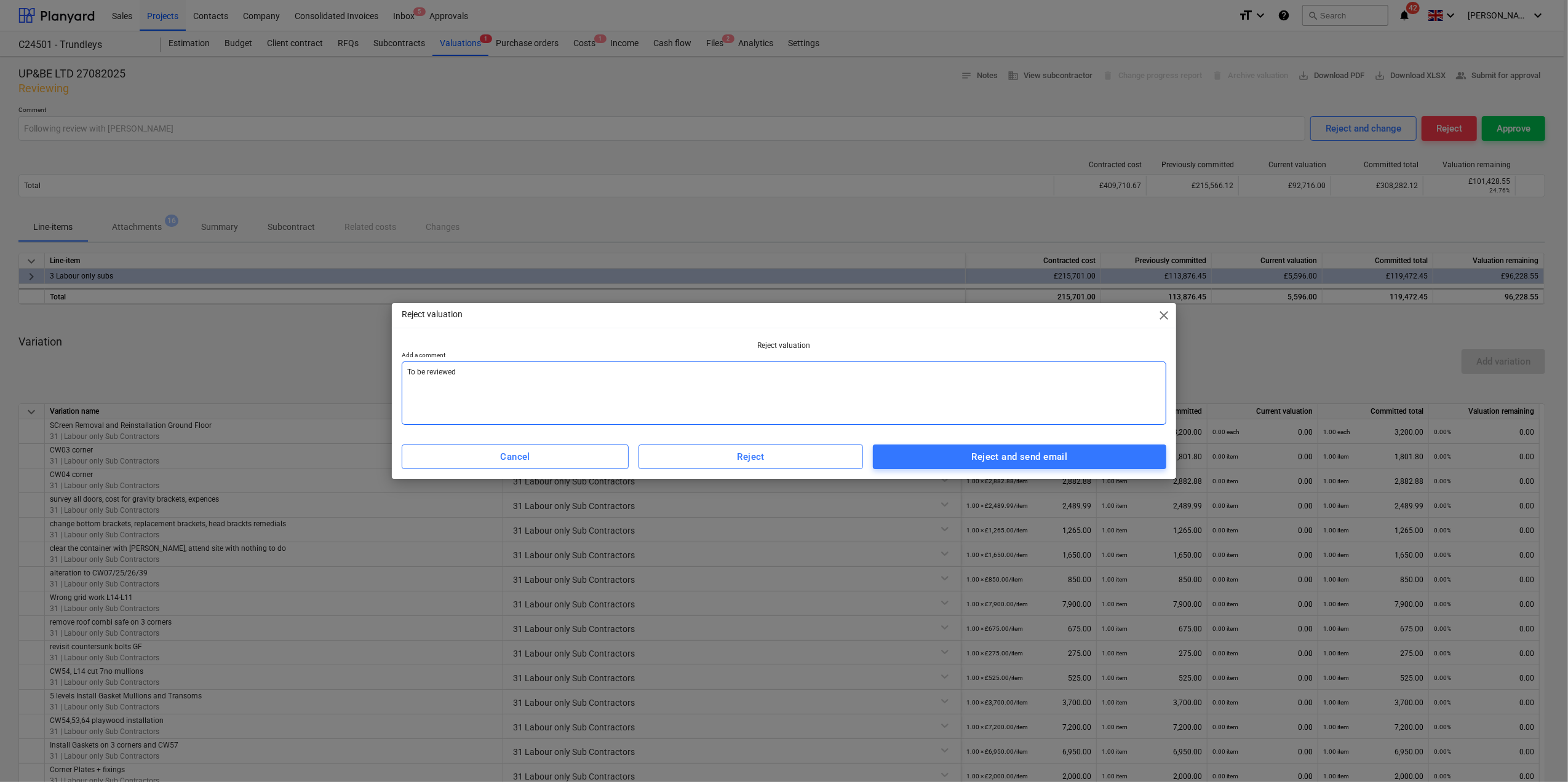
type textarea "To be reviewed"
type textarea "x"
type textarea "To be reviewed a"
type textarea "x"
type textarea "To be reviewed as"
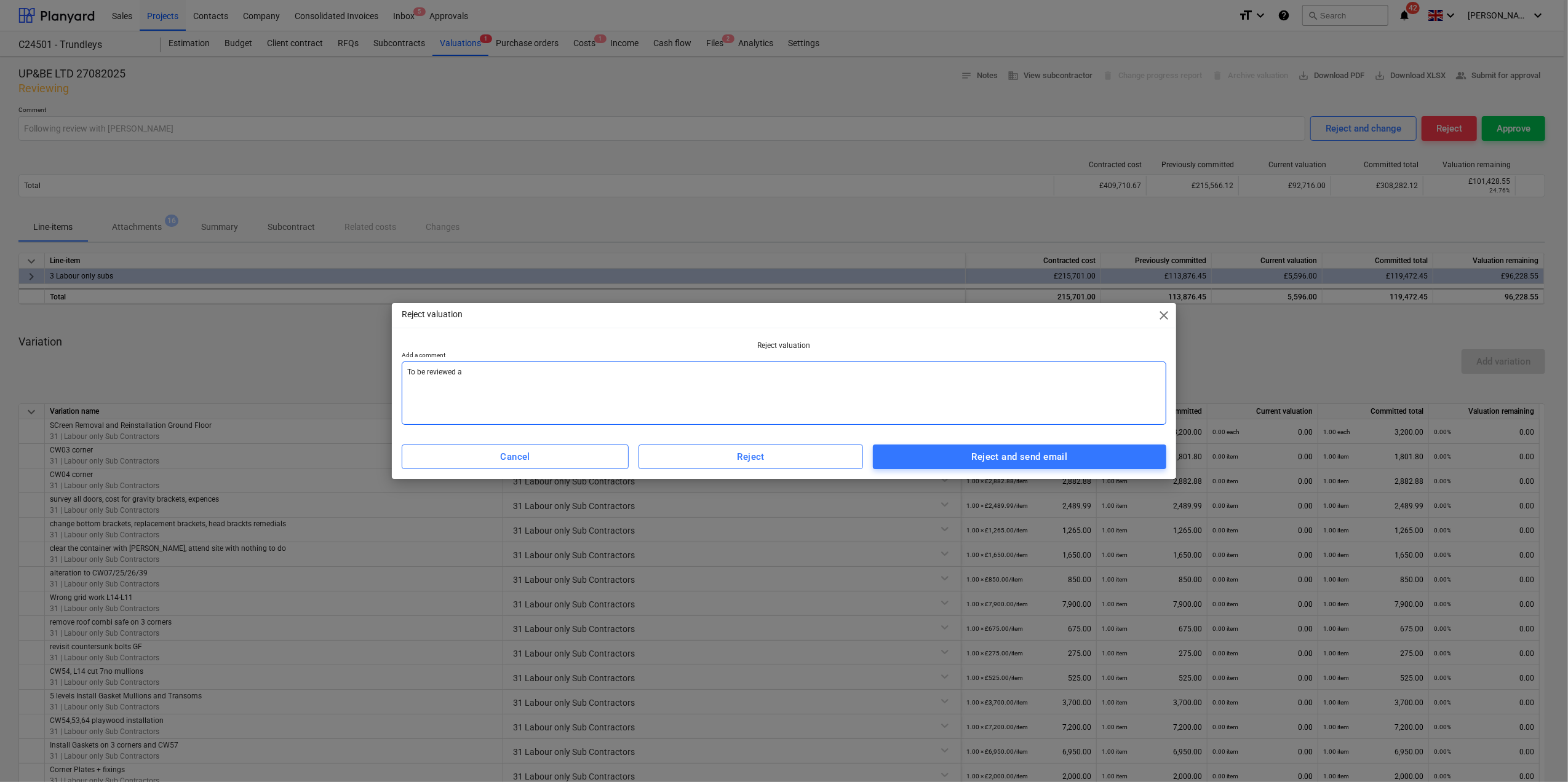
type textarea "x"
type textarea "To be reviewed as"
type textarea "x"
type textarea "To be reviewed as d"
type textarea "x"
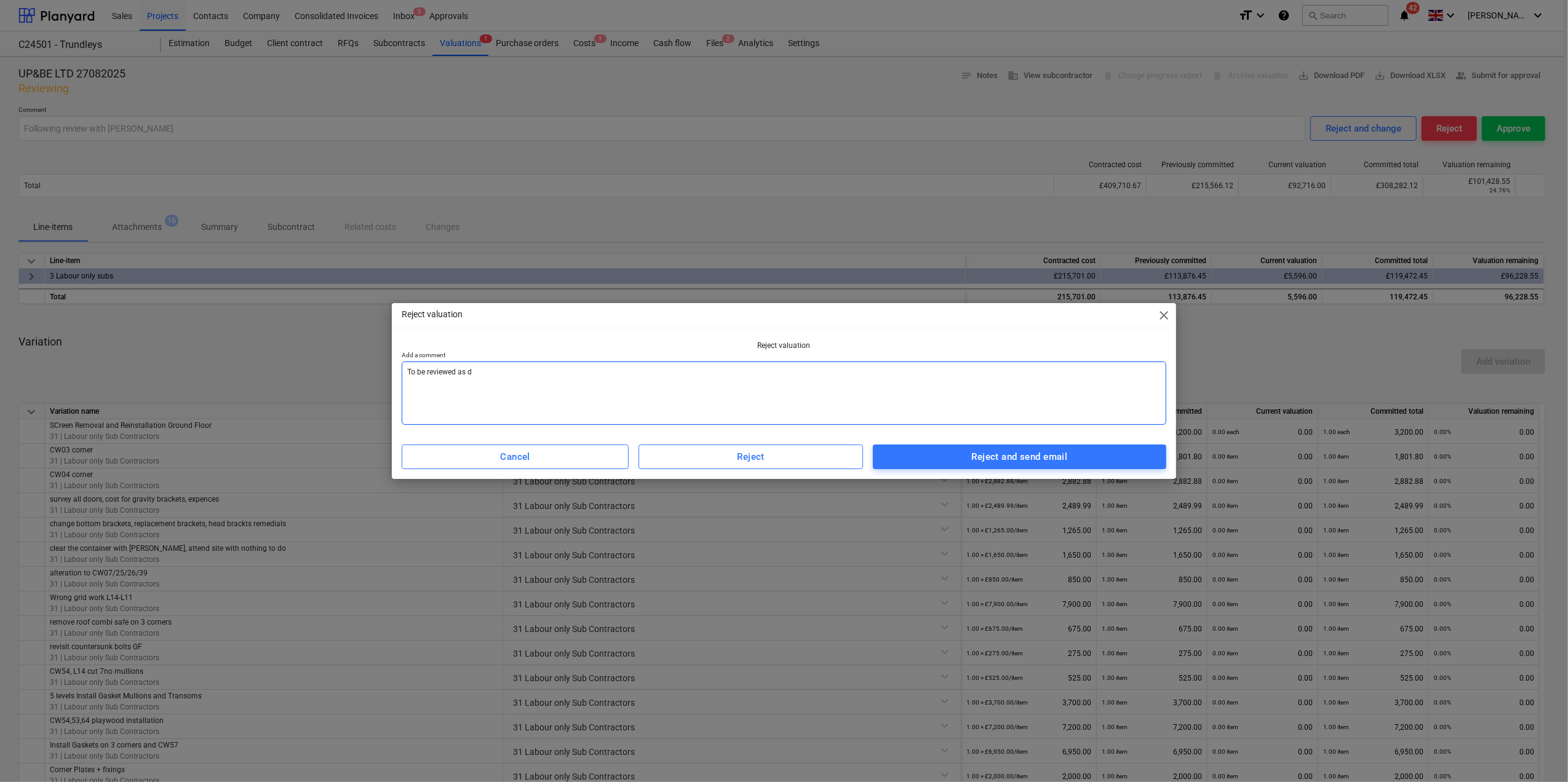
type textarea "To be reviewed as di"
type textarea "x"
type textarea "To be reviewed as dis"
type textarea "x"
type textarea "To be reviewed as disc"
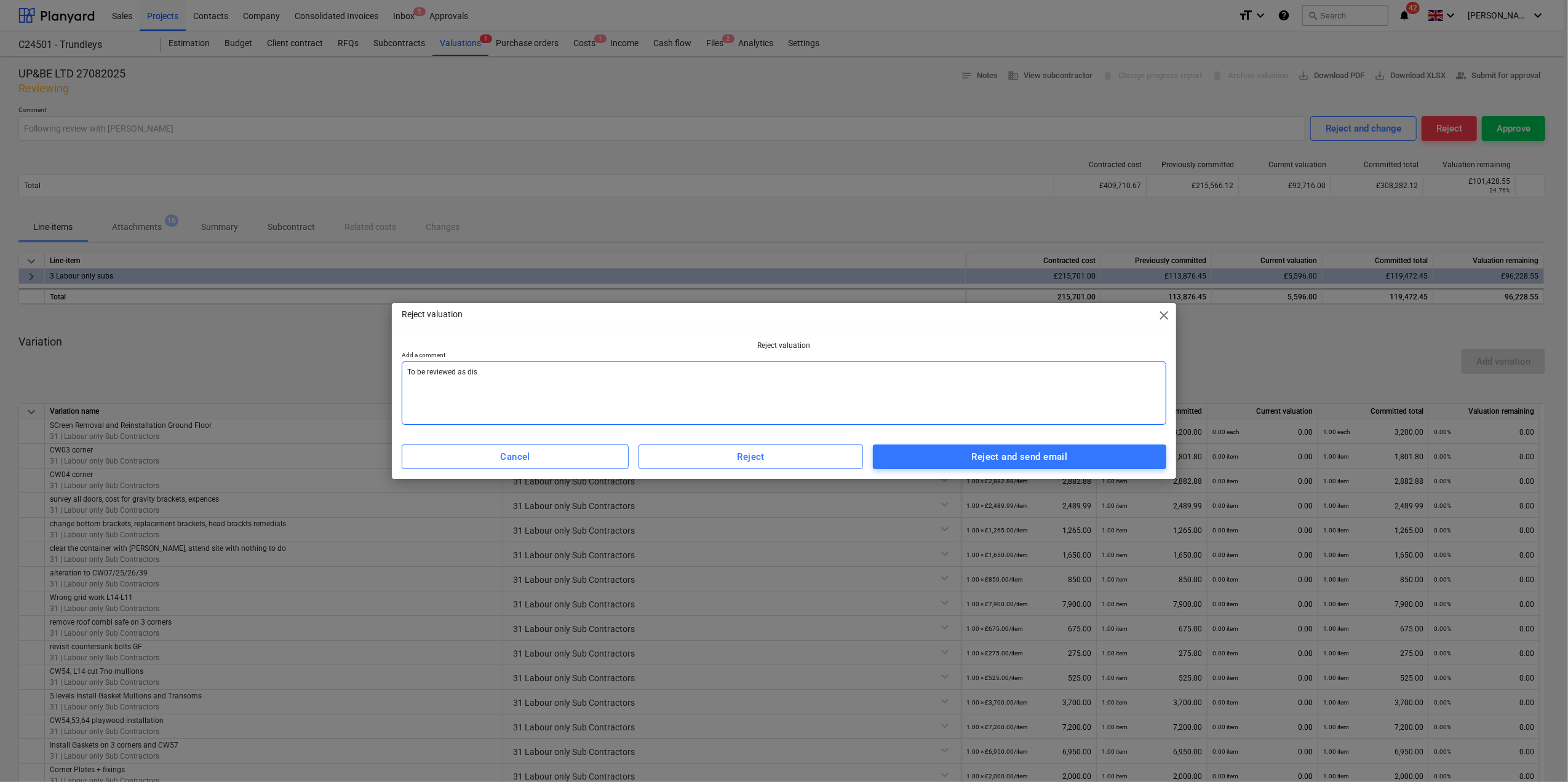
type textarea "x"
type textarea "To be reviewed as discu"
type textarea "x"
type textarea "To be reviewed as discus"
type textarea "x"
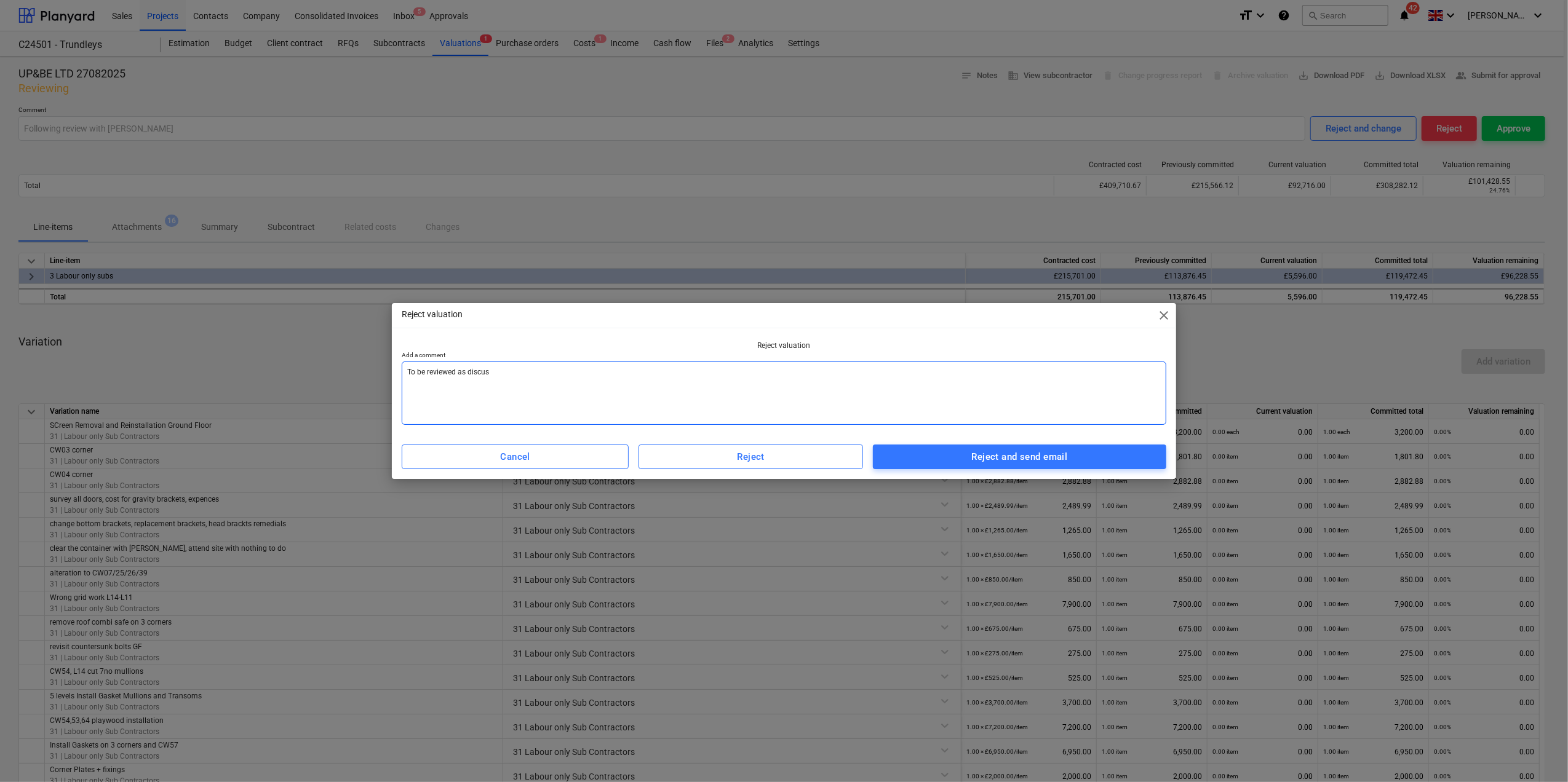
type textarea "To be reviewed as discuss"
type textarea "x"
type textarea "To be reviewed as discusse"
type textarea "x"
type textarea "To be reviewed as discussed"
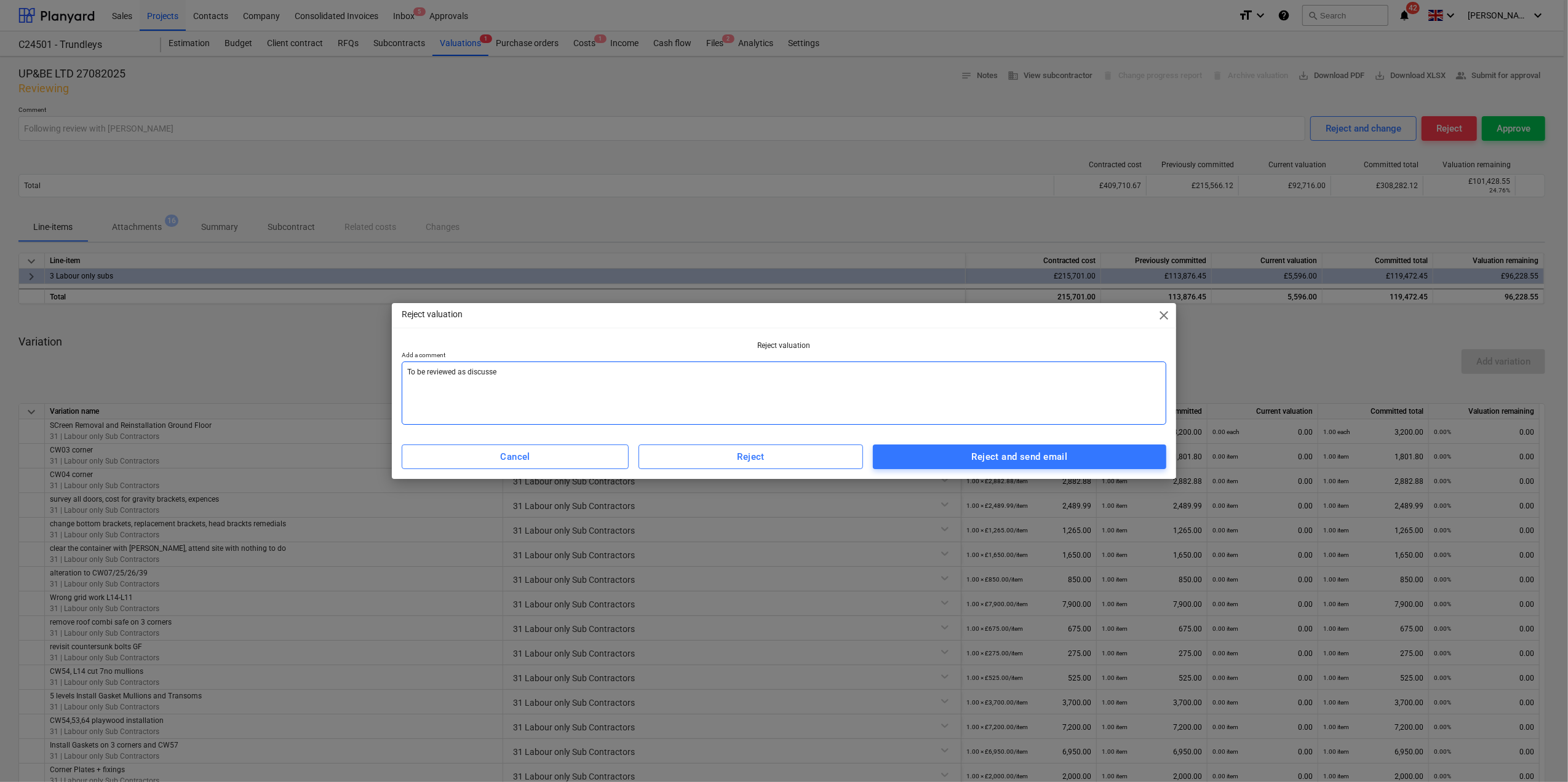
type textarea "x"
type textarea "To be reviewed as discussed"
type textarea "x"
type textarea "To be reviewed as discussed w"
type textarea "x"
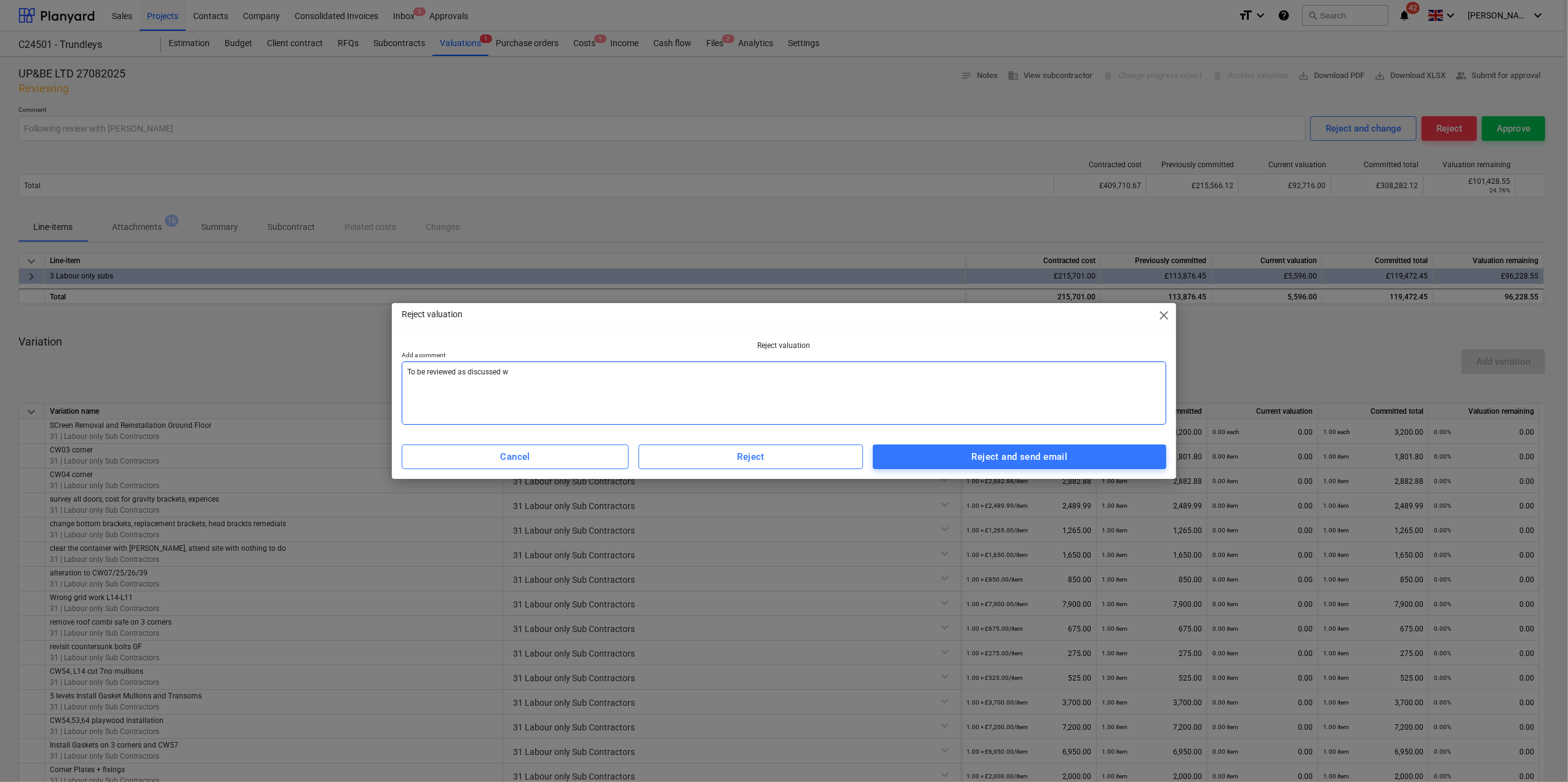
type textarea "To be reviewed as discussed wi"
type textarea "x"
type textarea "To be reviewed as discussed wit"
type textarea "x"
type textarea "To be reviewed as discussed with"
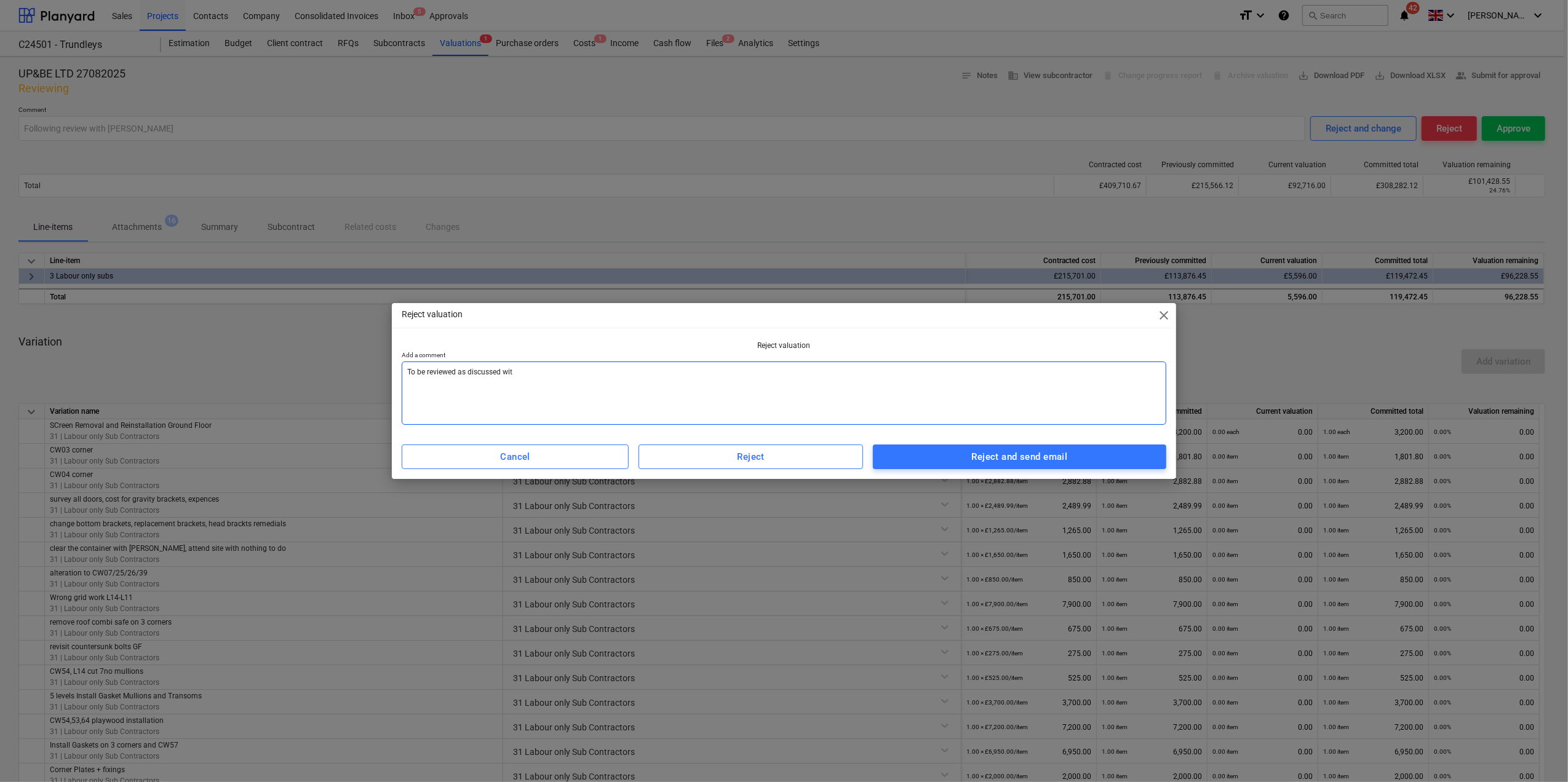
type textarea "x"
type textarea "To be reviewed as discussed with"
type textarea "x"
type textarea "To be reviewed as discussed with C"
type textarea "x"
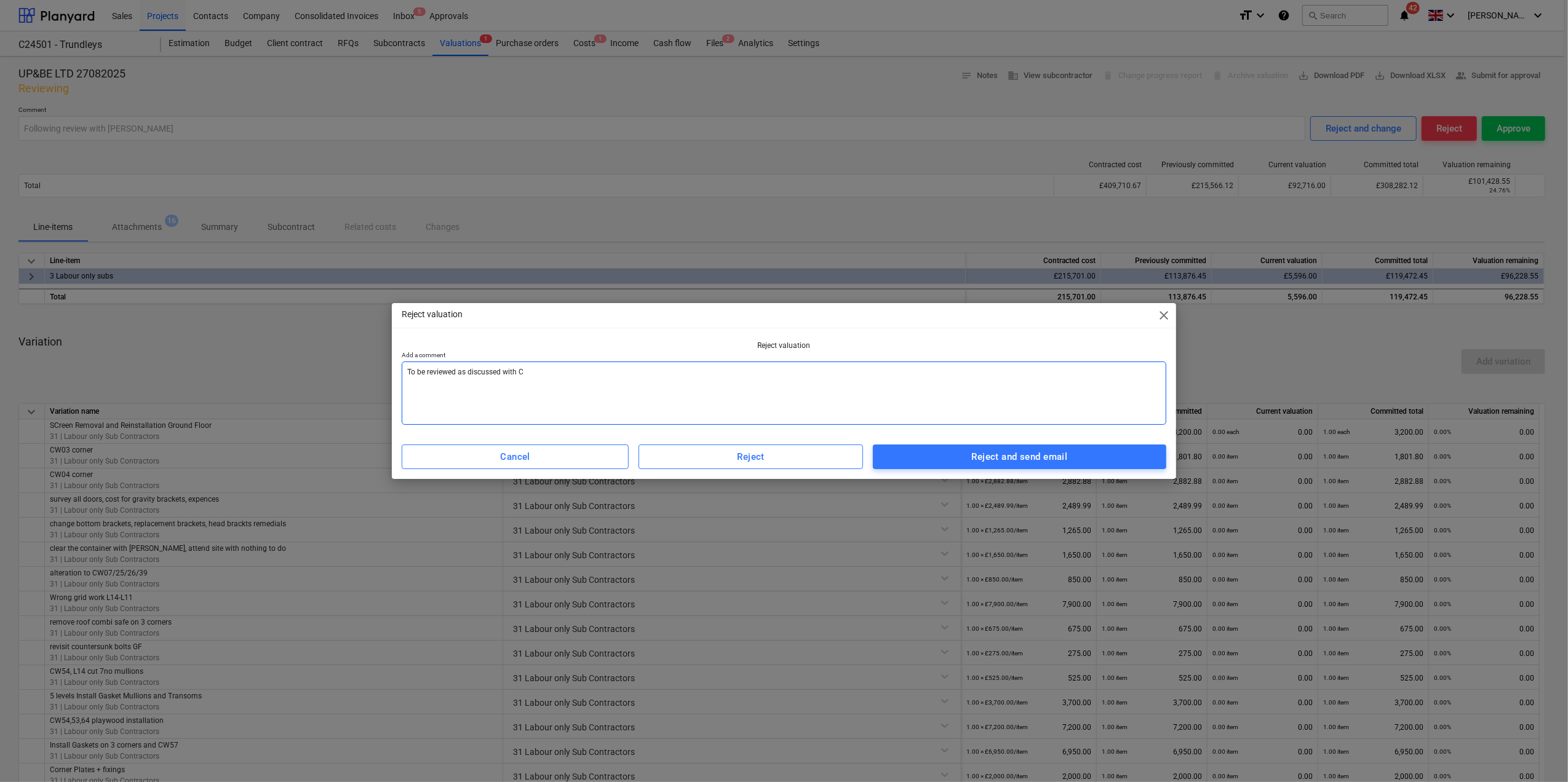
type textarea "To be reviewed as discussed with Cr"
type textarea "x"
type textarea "To be reviewed as discussed with Cri"
type textarea "x"
type textarea "To be reviewed as discussed with Cris"
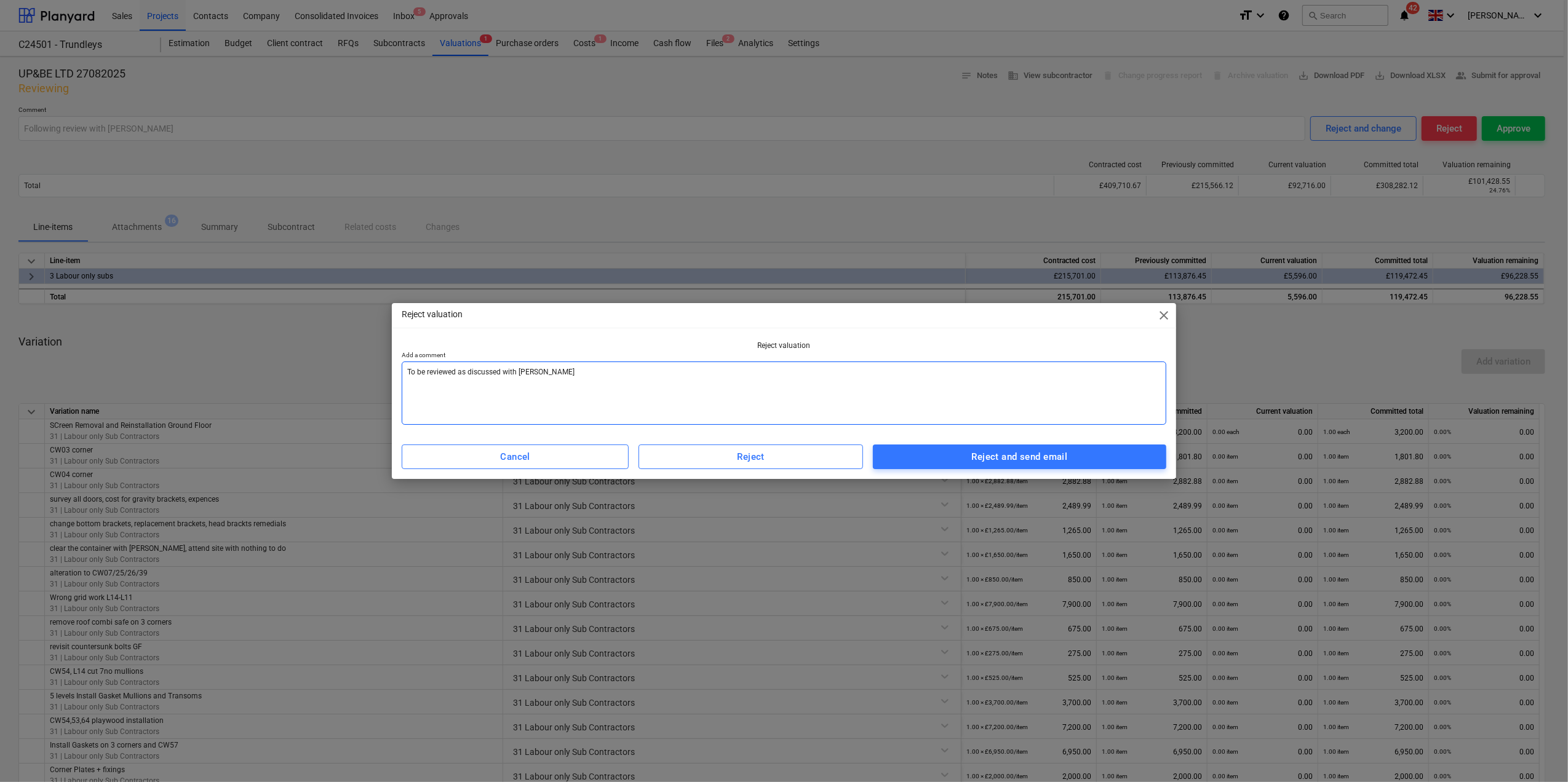
type textarea "x"
type textarea "To be reviewed as discussed with Crist"
type textarea "x"
type textarea "To be reviewed as discussed with [PERSON_NAME]"
type textarea "x"
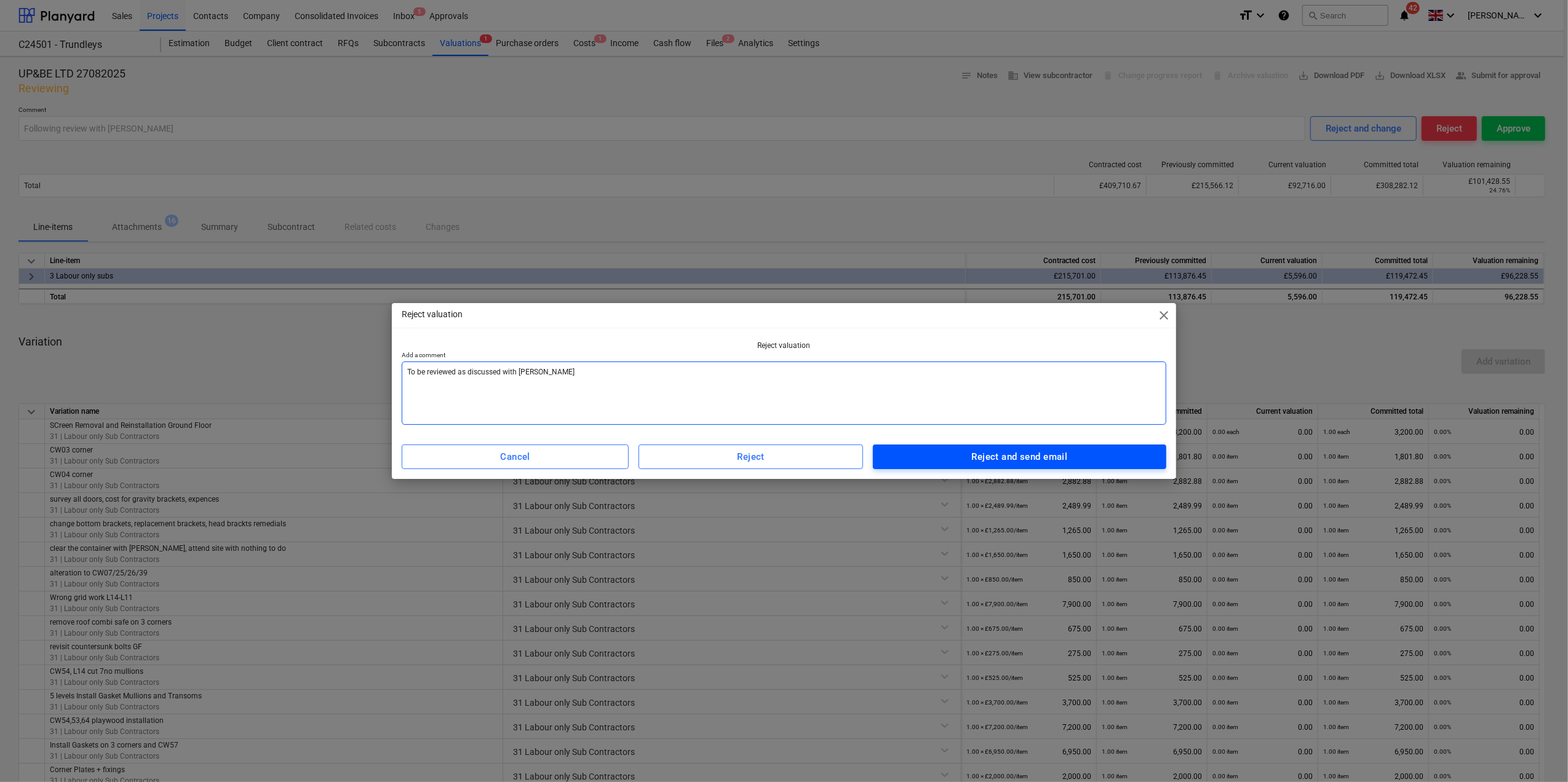
type textarea "To be reviewed as discussed with [PERSON_NAME]"
click at [992, 456] on div "Reject and send email" at bounding box center [1019, 457] width 96 height 16
type textarea "x"
type input "To be reviewed as discussed with [PERSON_NAME]"
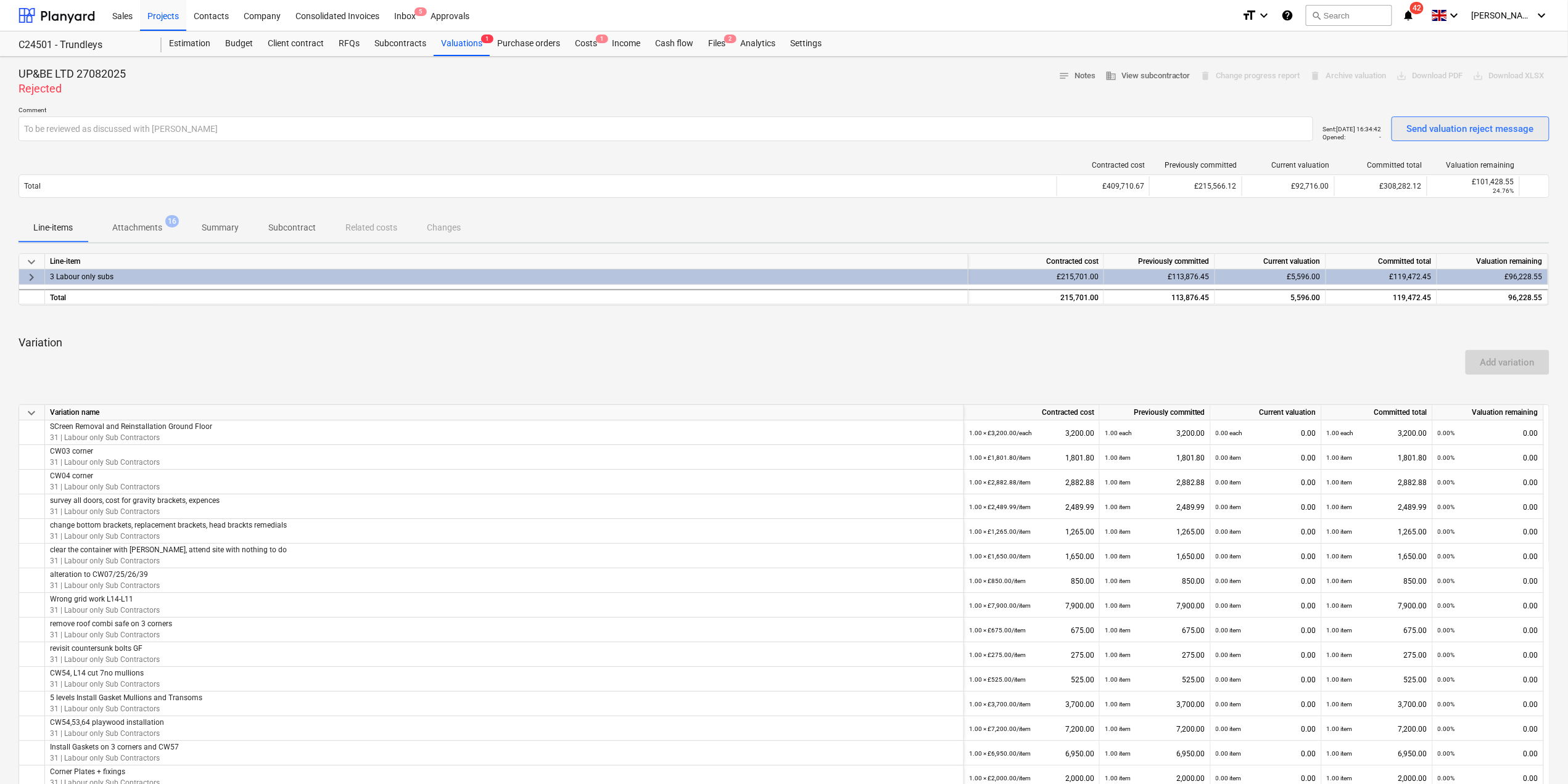
click at [1442, 127] on div "Send valuation reject message" at bounding box center [1470, 129] width 127 height 16
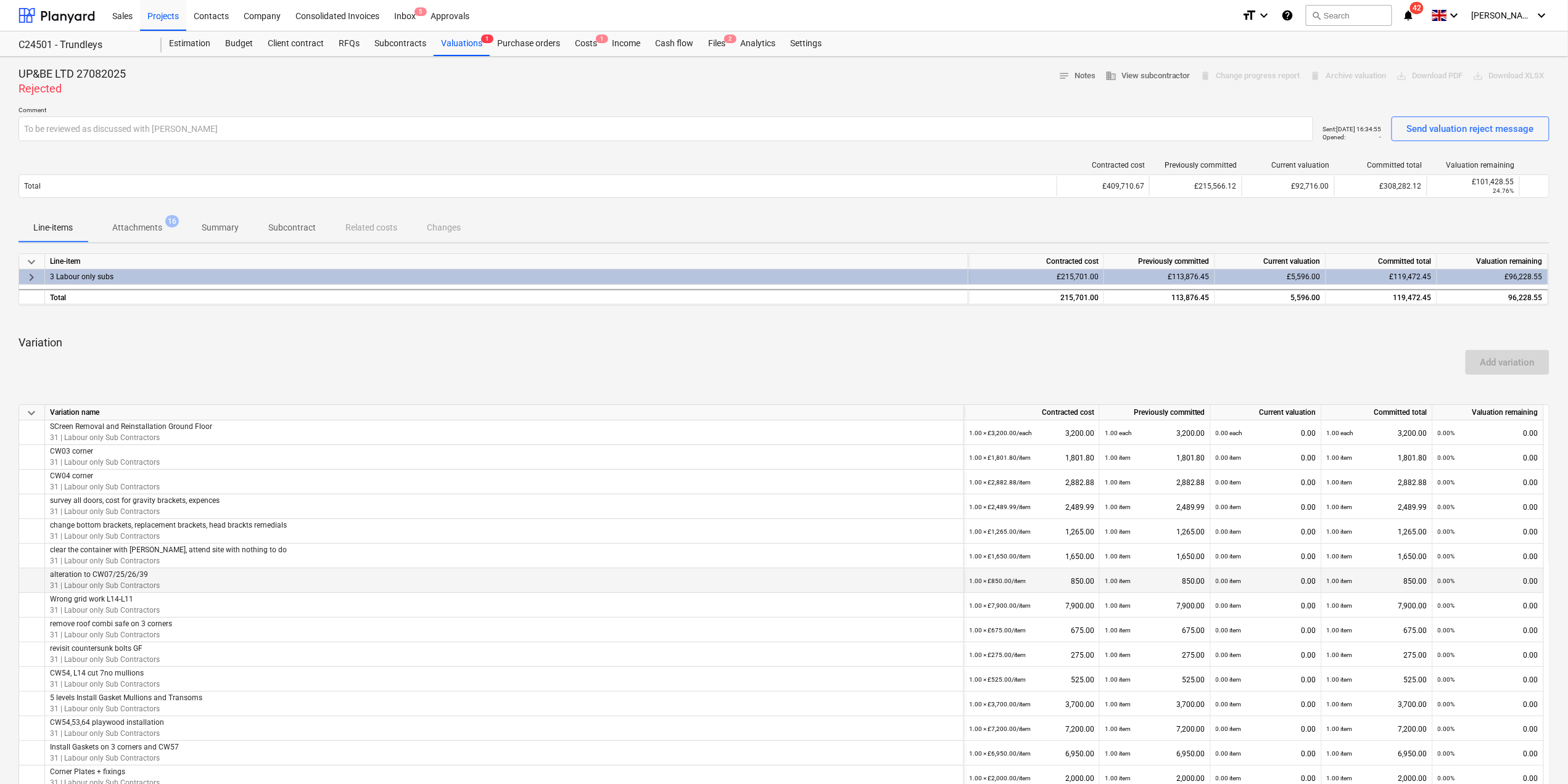
scroll to position [576, 0]
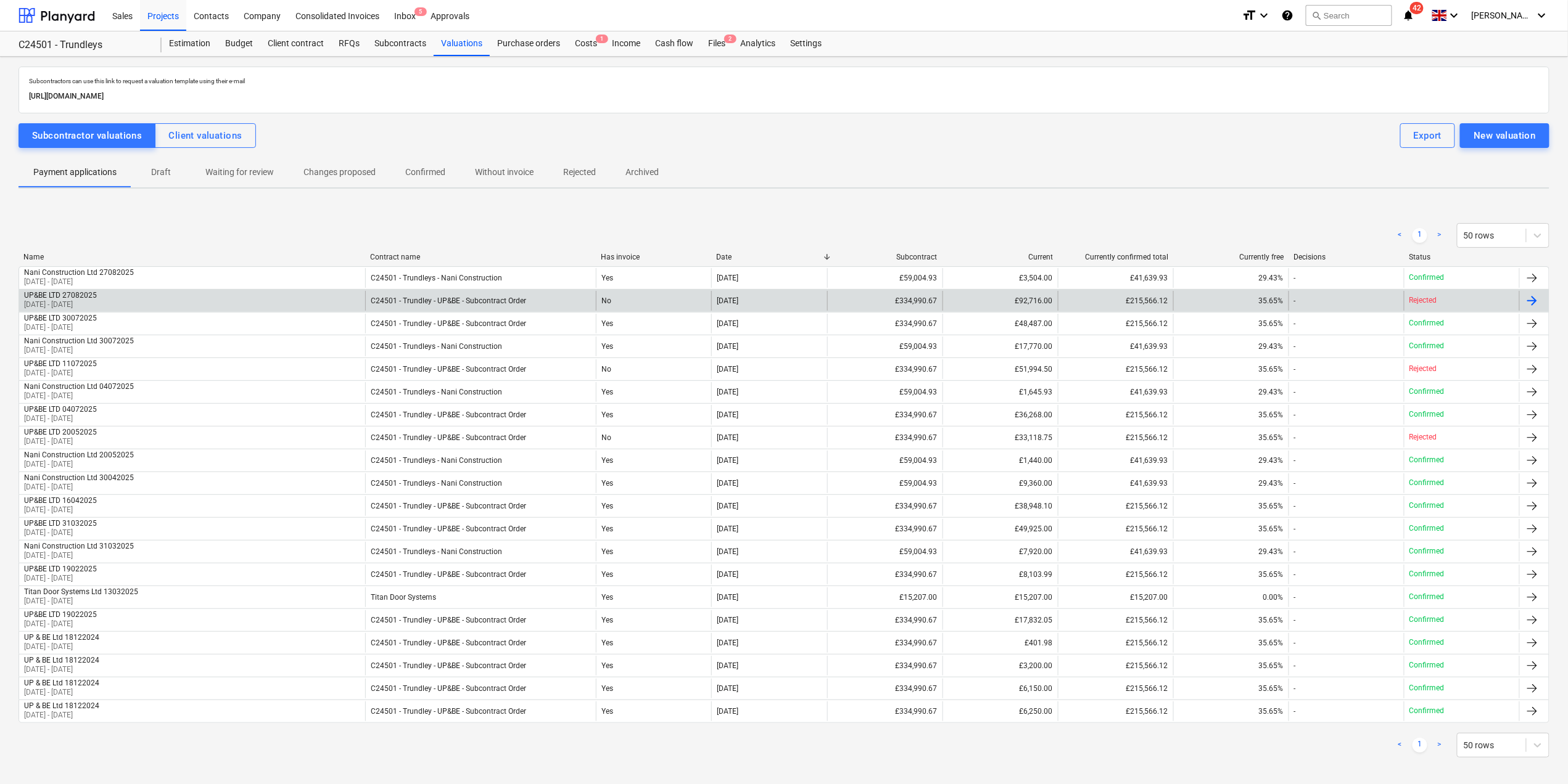
click at [76, 302] on p "[DATE] - [DATE]" at bounding box center [60, 304] width 73 height 11
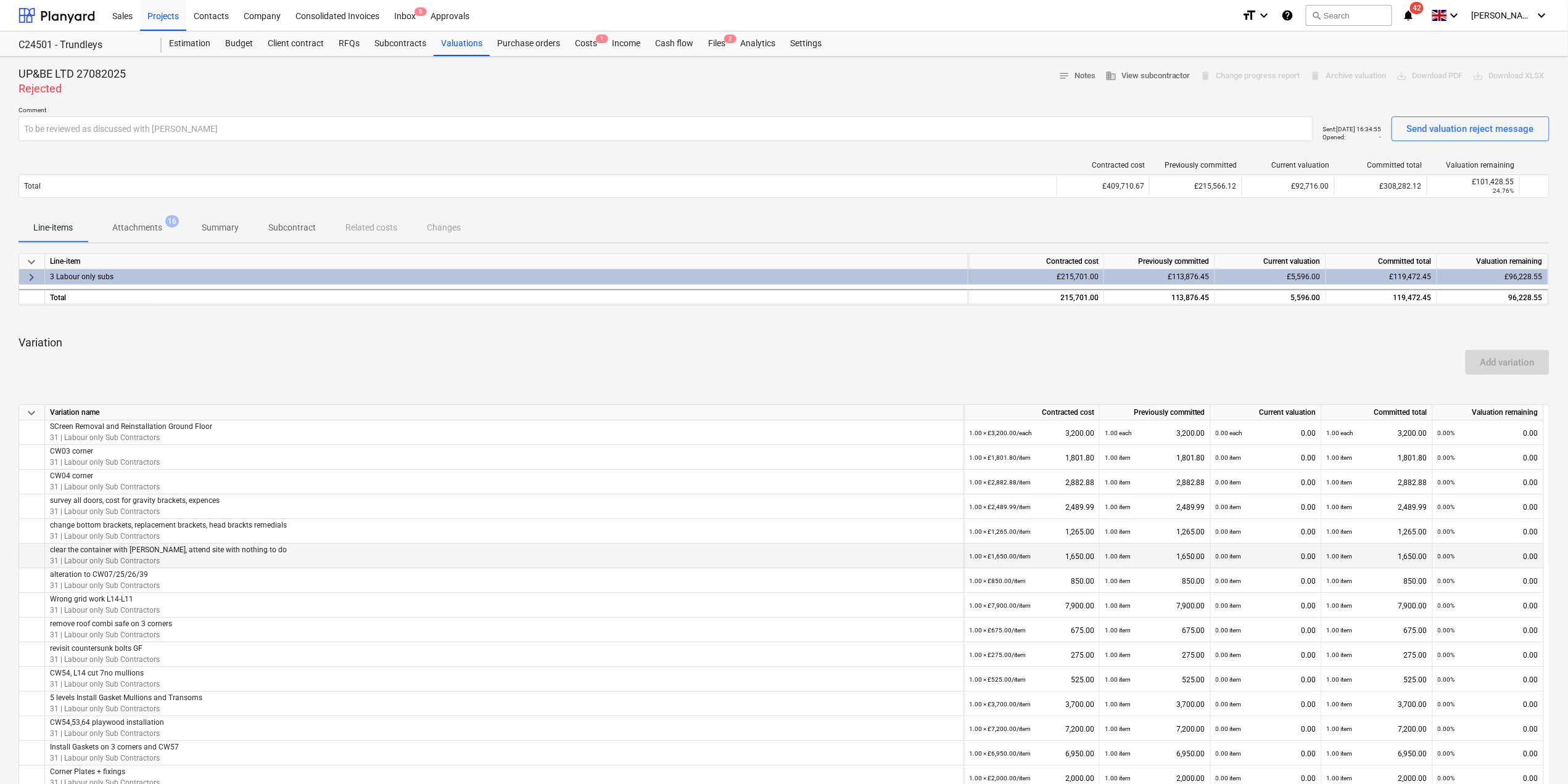
click at [967, 568] on div "1.00 × £1,650.00 / item 1,650.00" at bounding box center [1031, 556] width 135 height 25
click at [55, 21] on div at bounding box center [57, 16] width 76 height 31
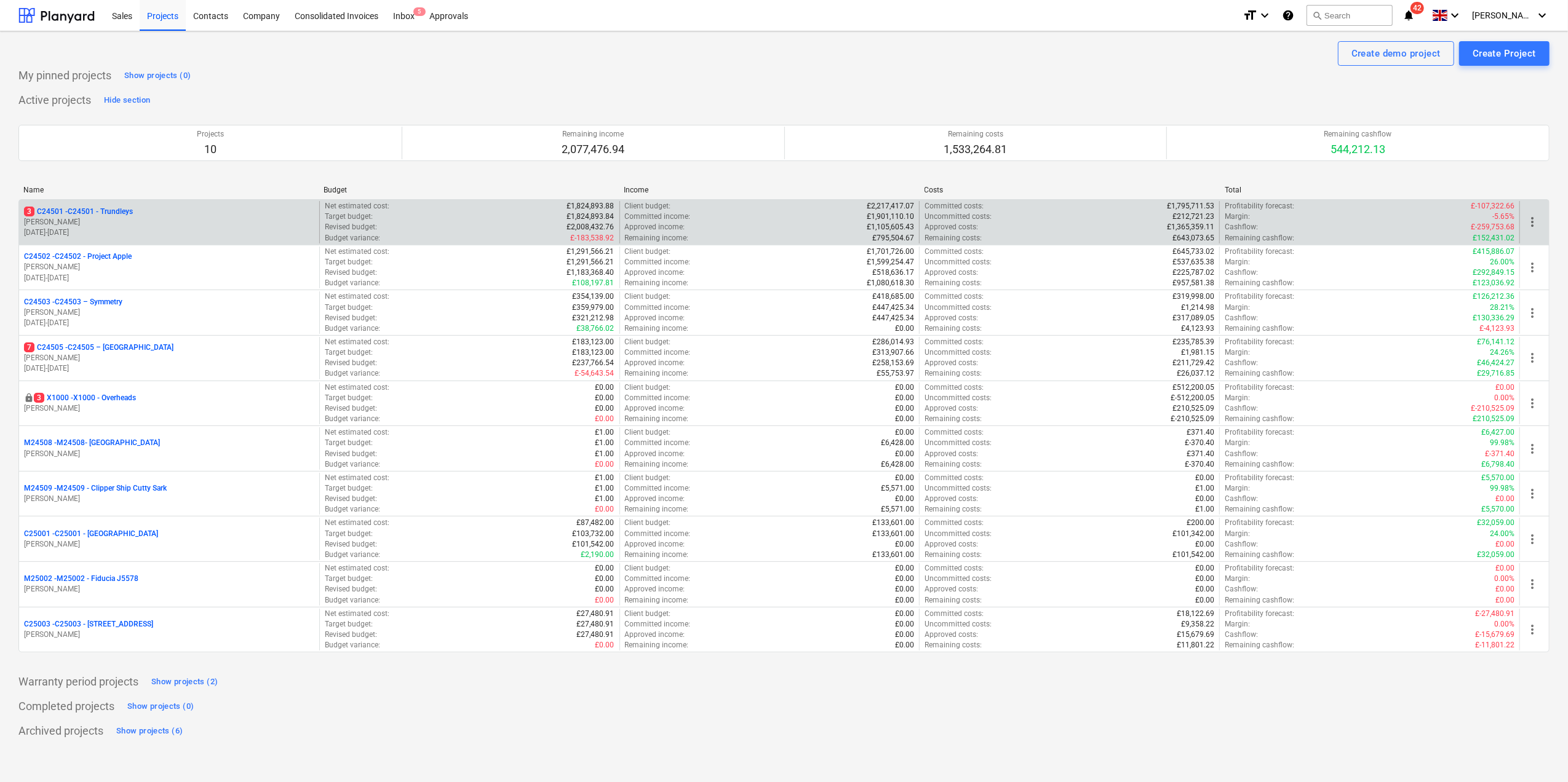
click at [83, 225] on p "[PERSON_NAME]" at bounding box center [168, 222] width 290 height 11
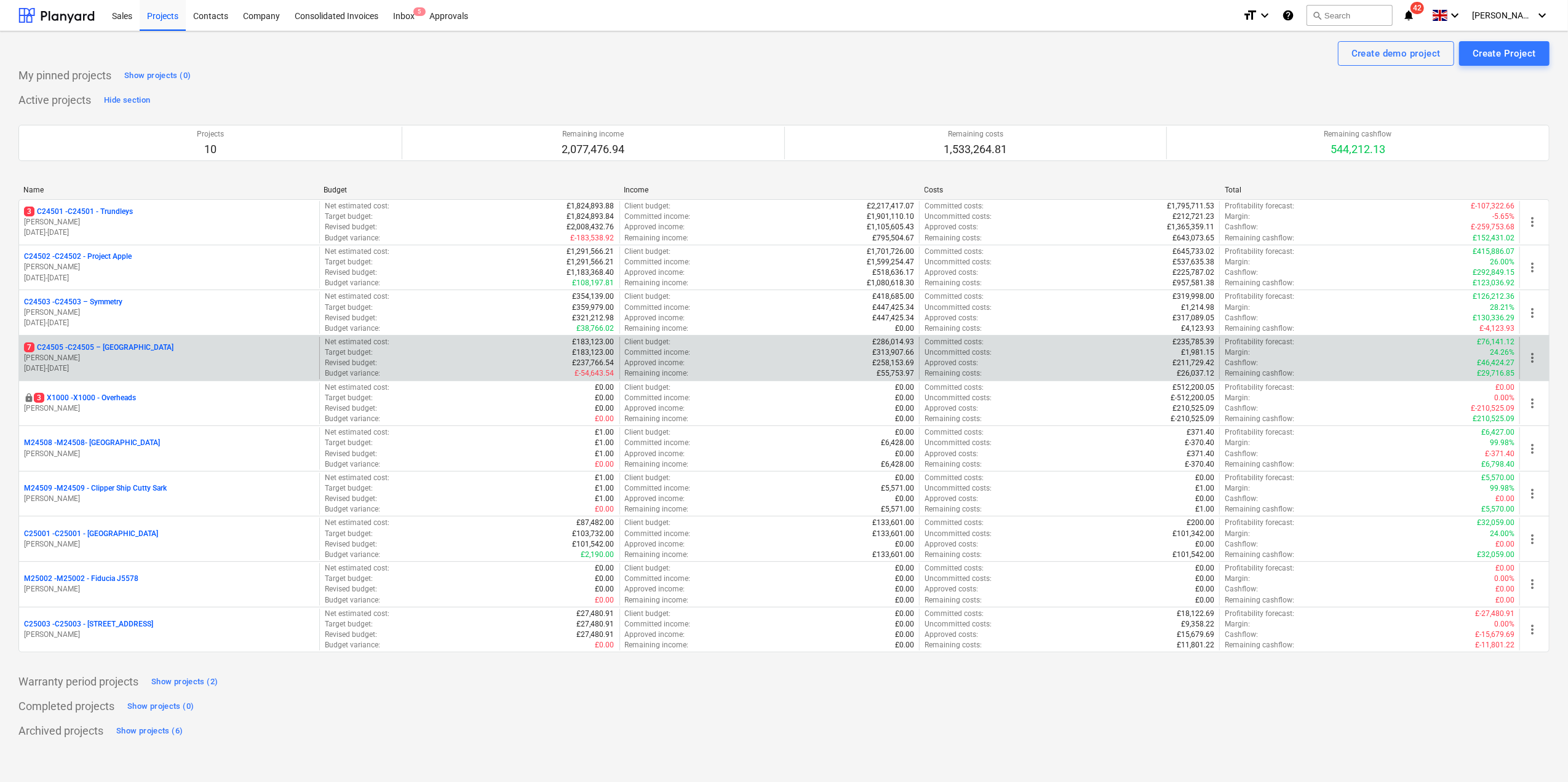
click at [119, 351] on p "7 C24505 - C24505 – [GEOGRAPHIC_DATA]" at bounding box center [98, 348] width 150 height 11
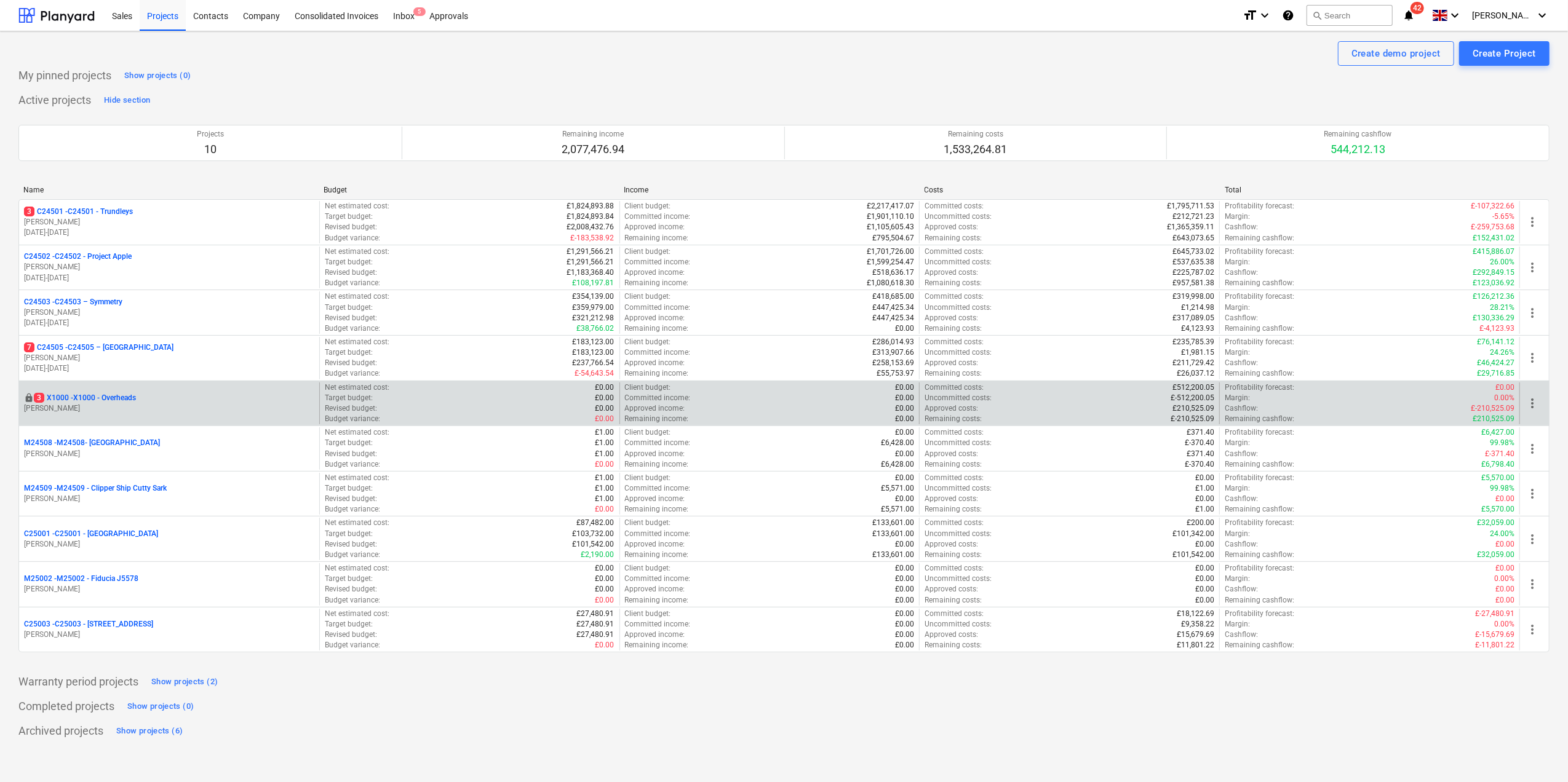
click at [106, 406] on p "[PERSON_NAME]" at bounding box center [168, 408] width 290 height 11
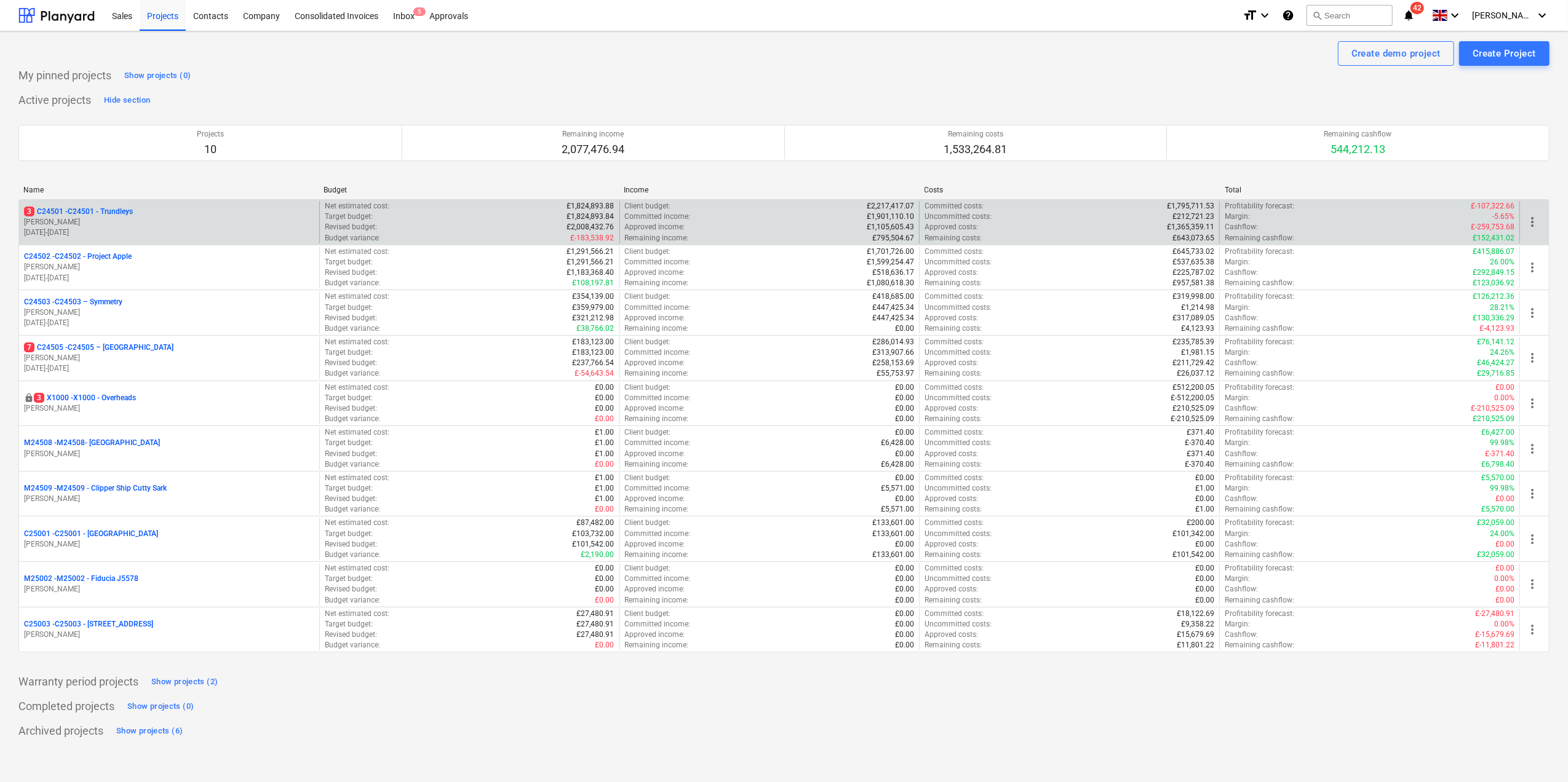
click at [118, 229] on p "[DATE] - [DATE]" at bounding box center [168, 232] width 290 height 11
click at [115, 219] on p "[PERSON_NAME]" at bounding box center [168, 222] width 290 height 11
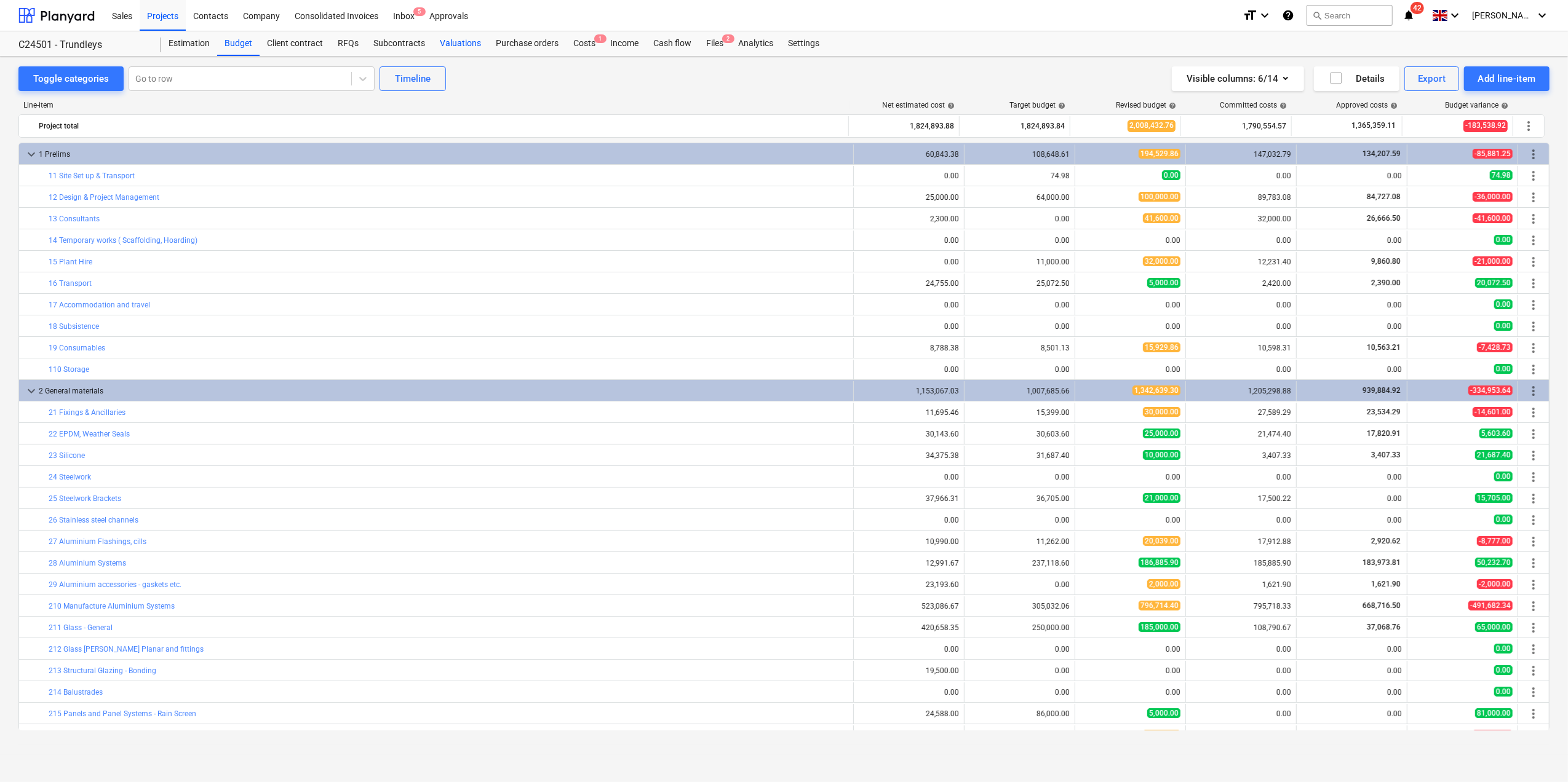
click at [445, 43] on div "Valuations" at bounding box center [461, 43] width 56 height 25
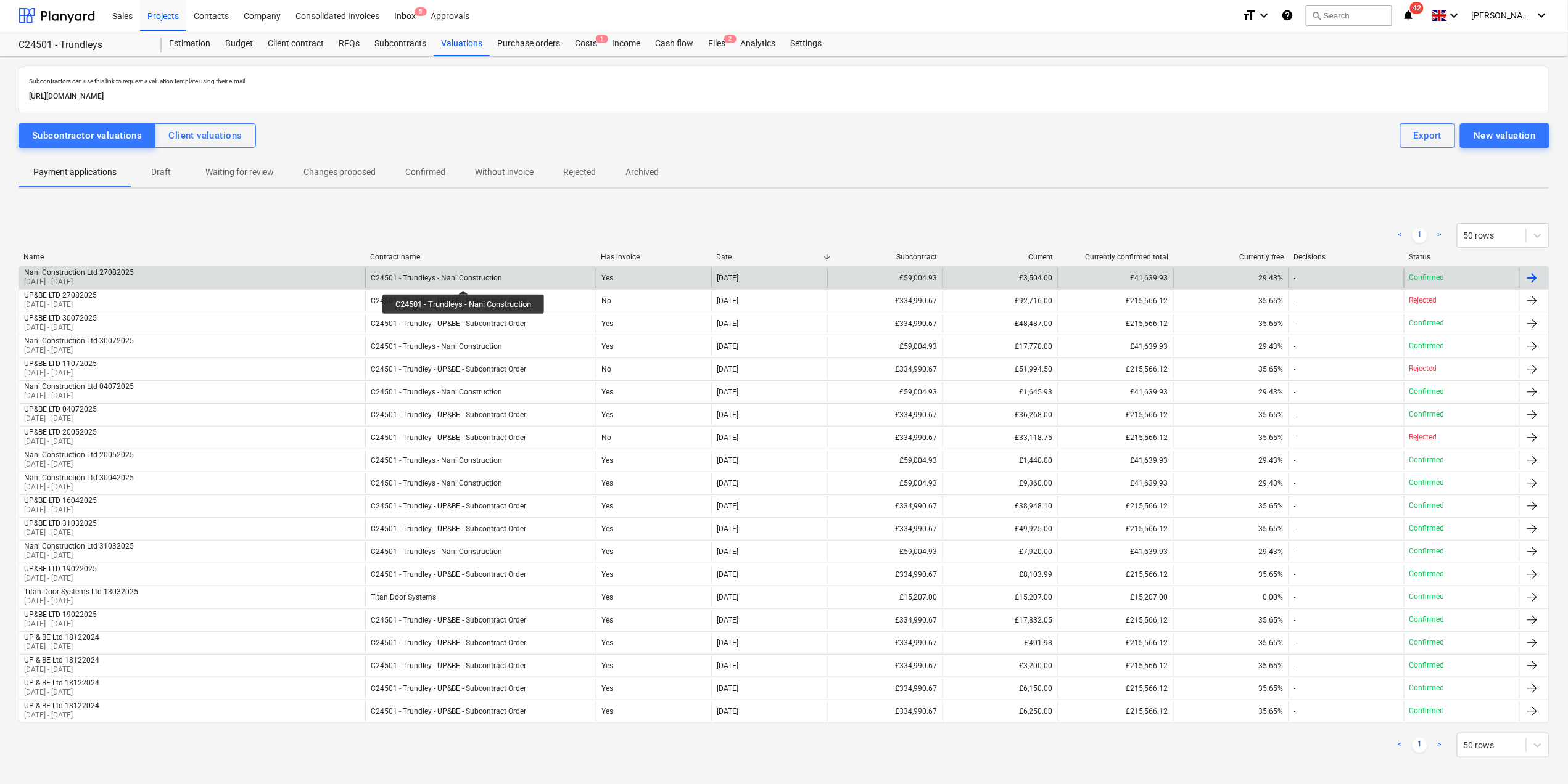
click at [465, 280] on div "C24501 - Trundleys - Nani Construction" at bounding box center [437, 278] width 131 height 9
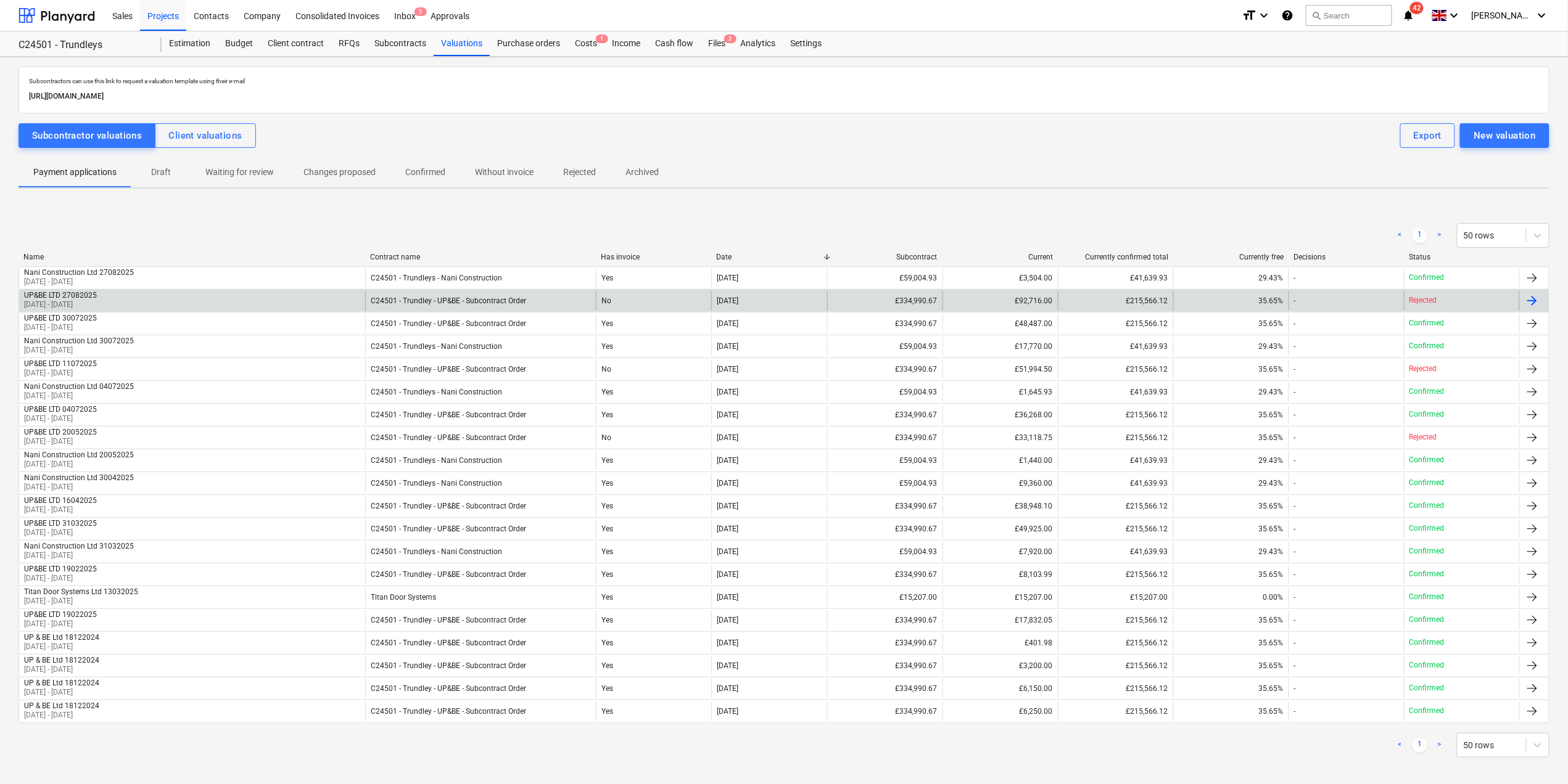
click at [59, 299] on div "UP&BE LTD 27082025" at bounding box center [60, 295] width 73 height 9
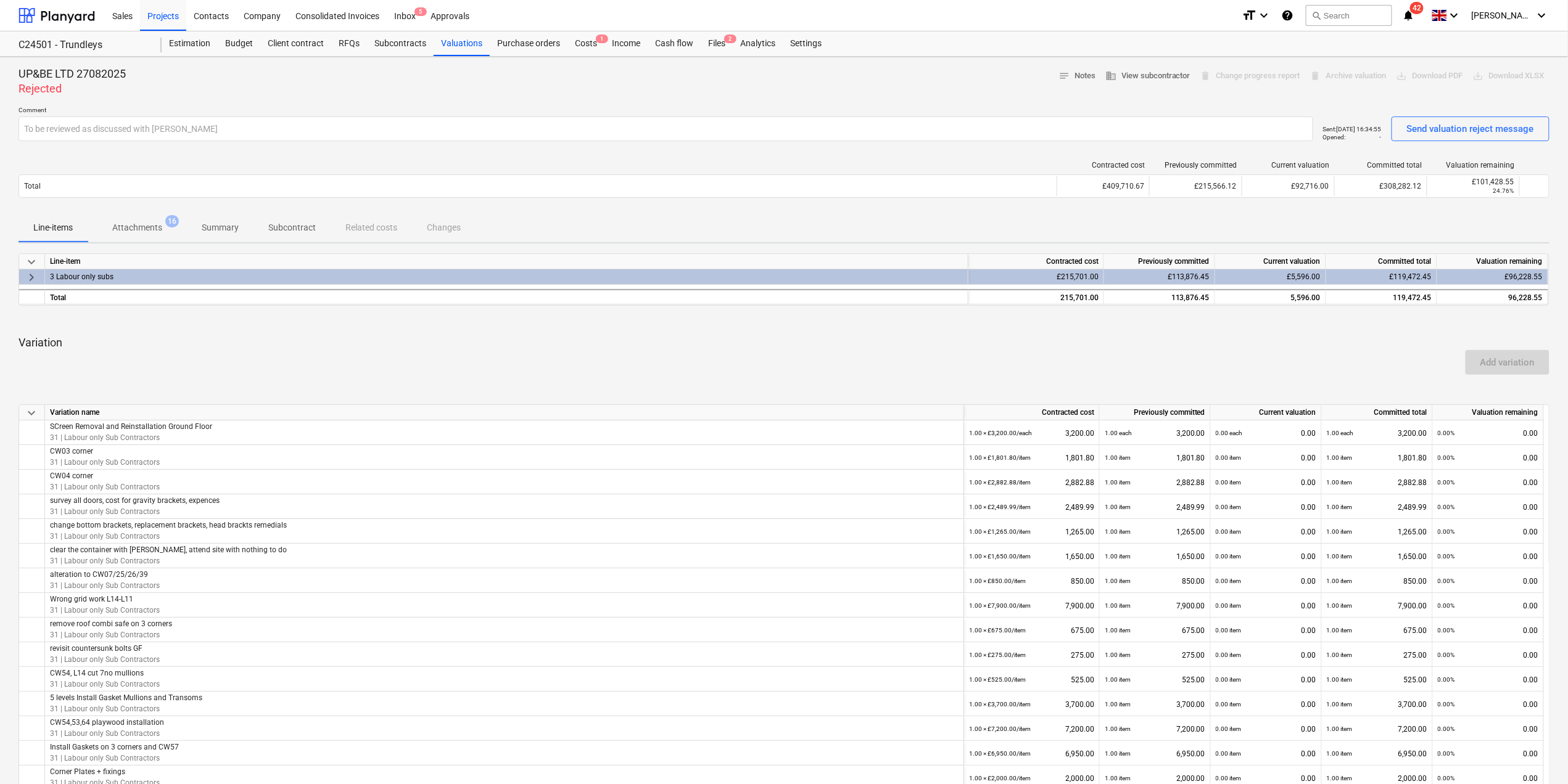
click at [33, 265] on span "keyboard_arrow_down" at bounding box center [31, 262] width 15 height 15
click at [34, 276] on span "keyboard_arrow_right" at bounding box center [31, 277] width 15 height 15
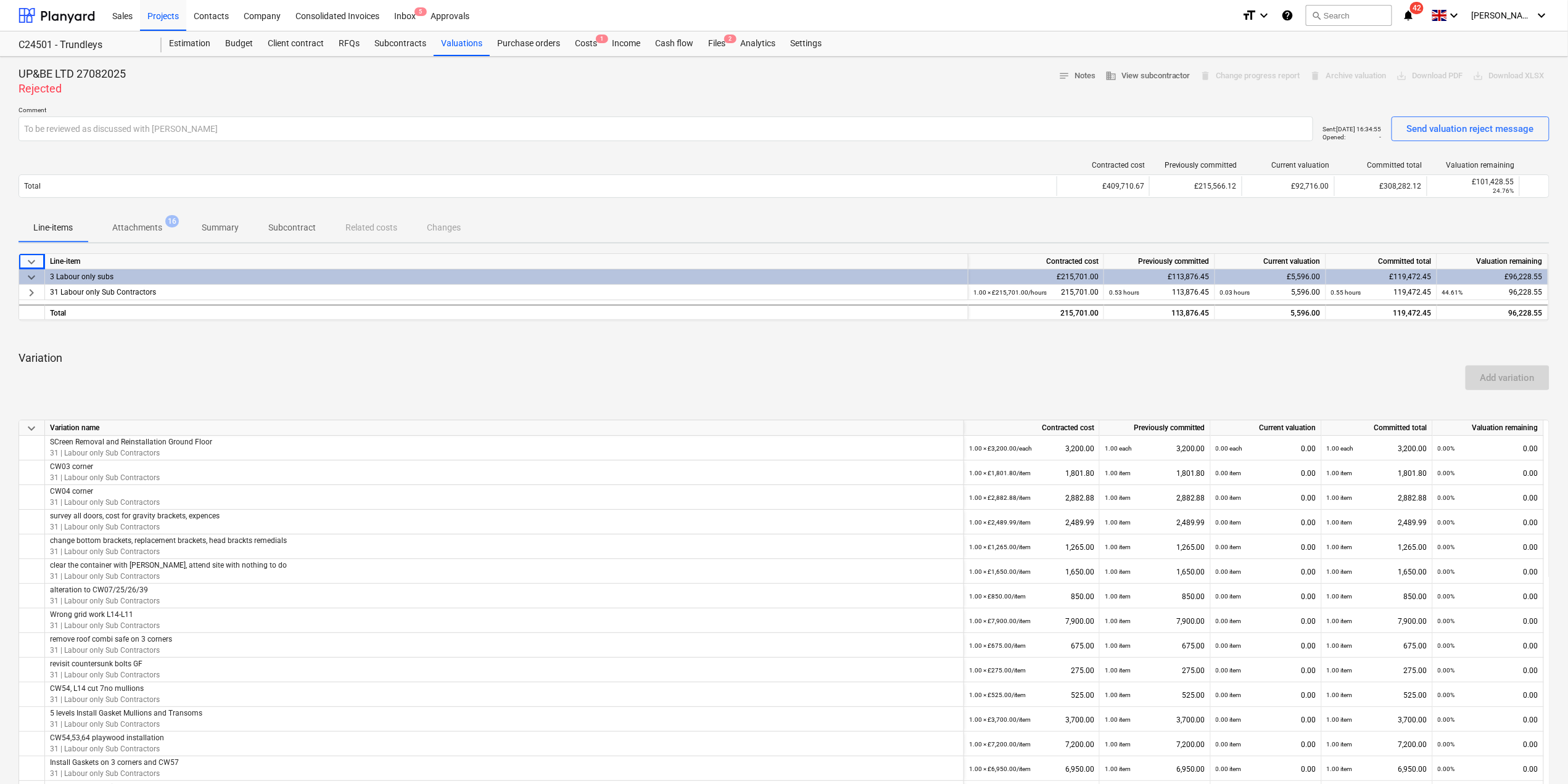
click at [29, 260] on span "keyboard_arrow_down" at bounding box center [31, 262] width 15 height 15
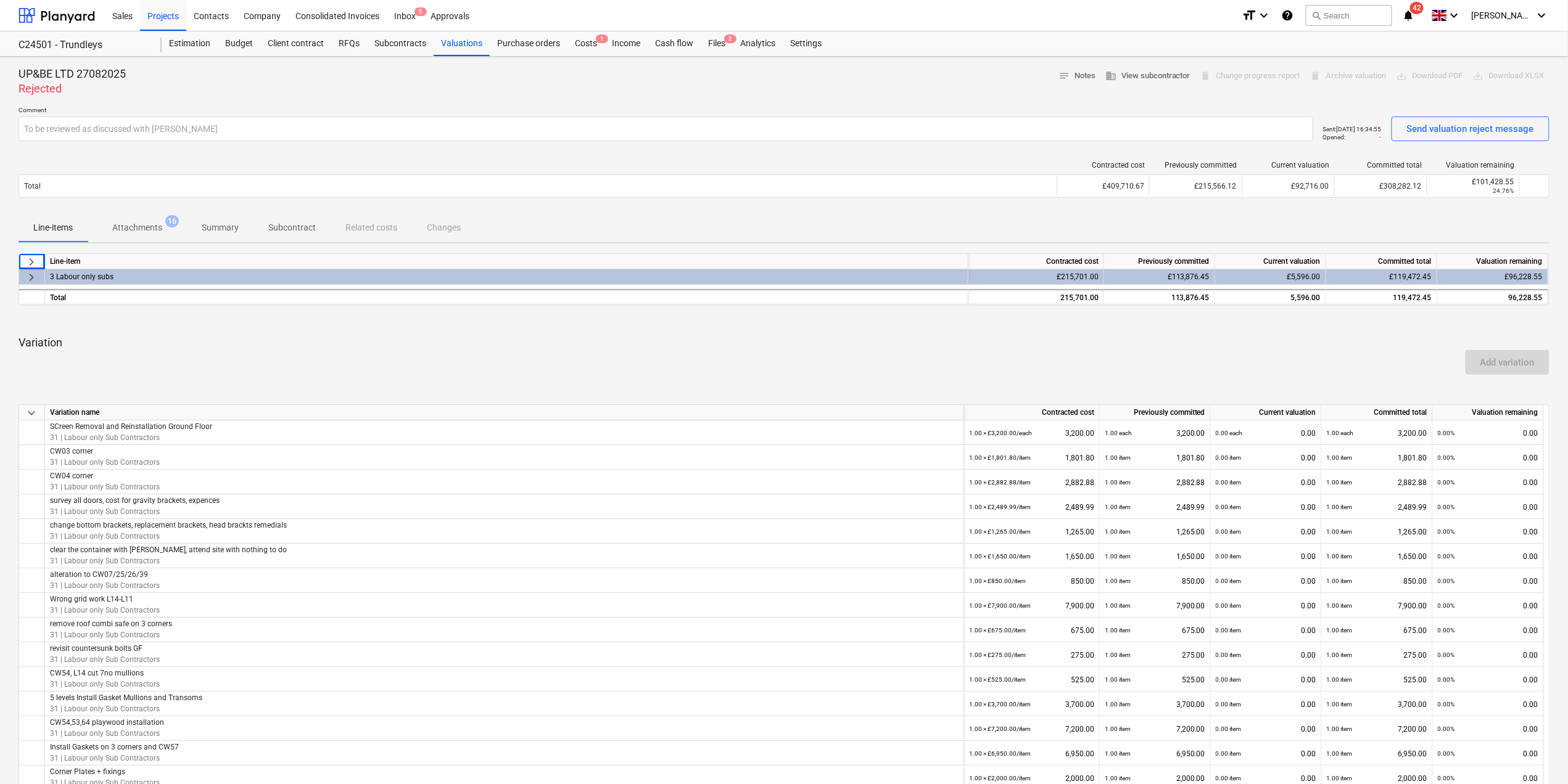
click at [29, 260] on span "keyboard_arrow_right" at bounding box center [31, 262] width 15 height 15
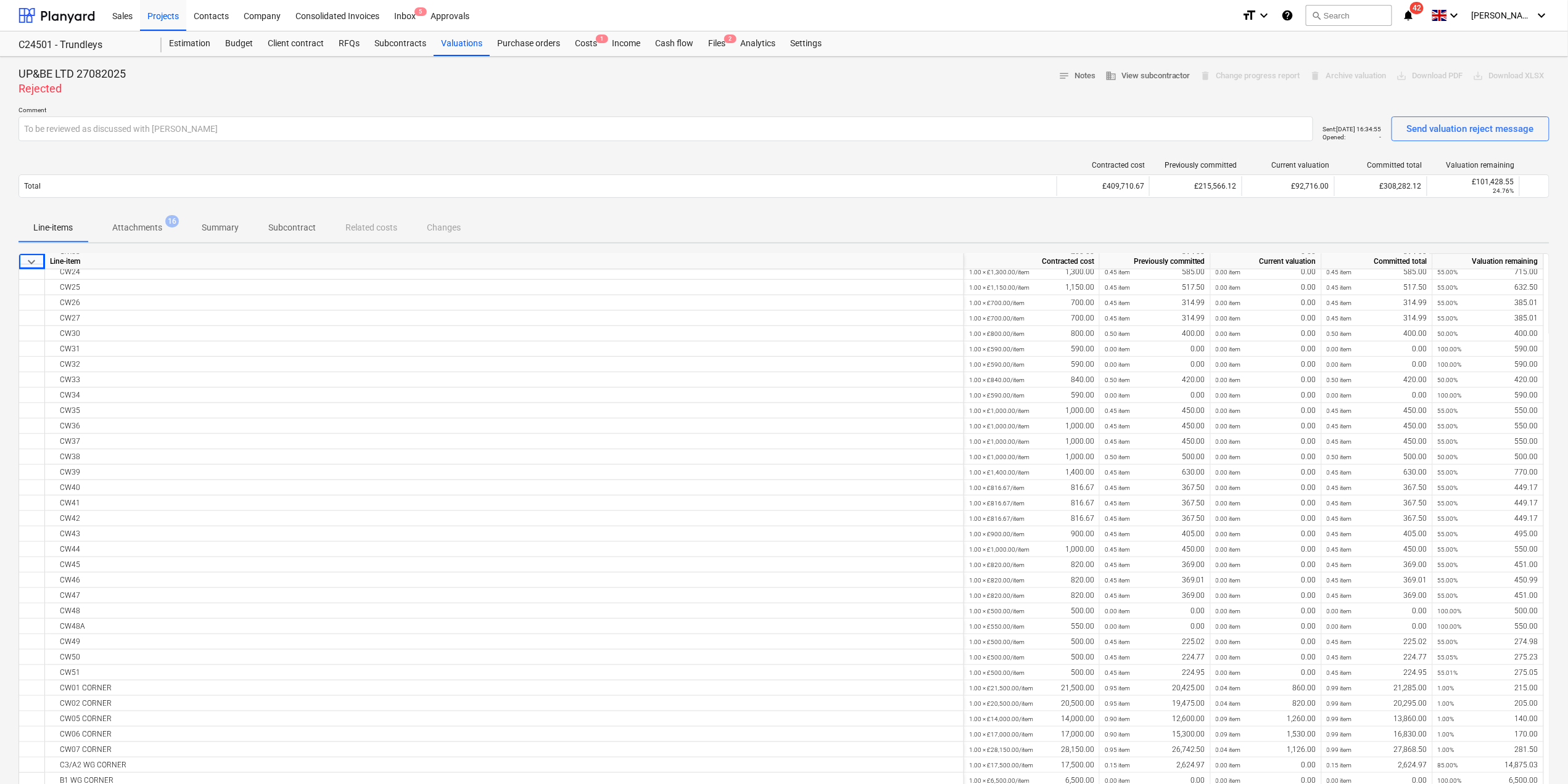
scroll to position [411, 0]
